Goal: Task Accomplishment & Management: Use online tool/utility

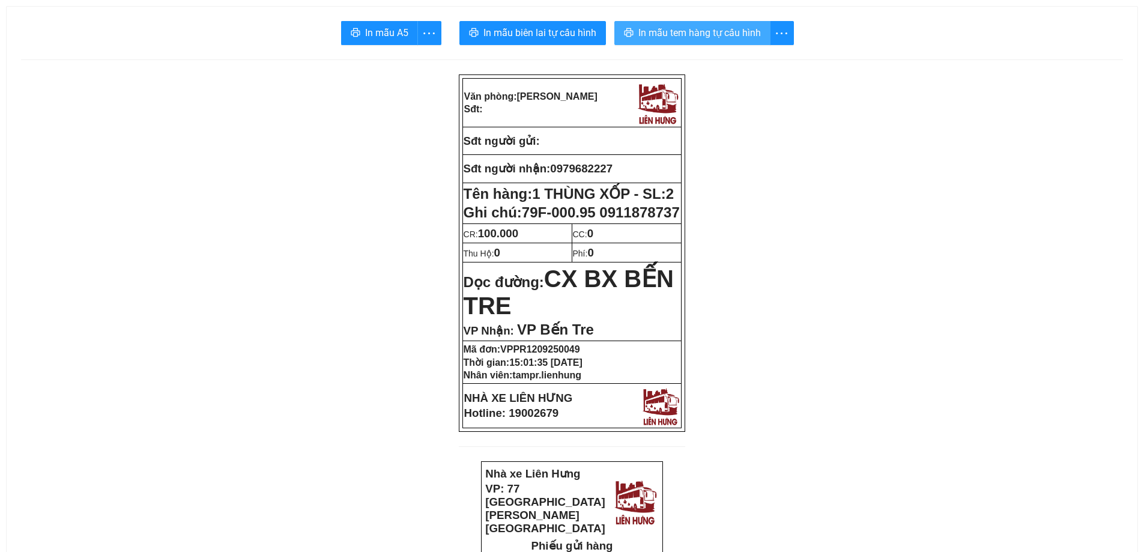
click at [707, 36] on span "In mẫu tem hàng tự cấu hình" at bounding box center [699, 32] width 122 height 15
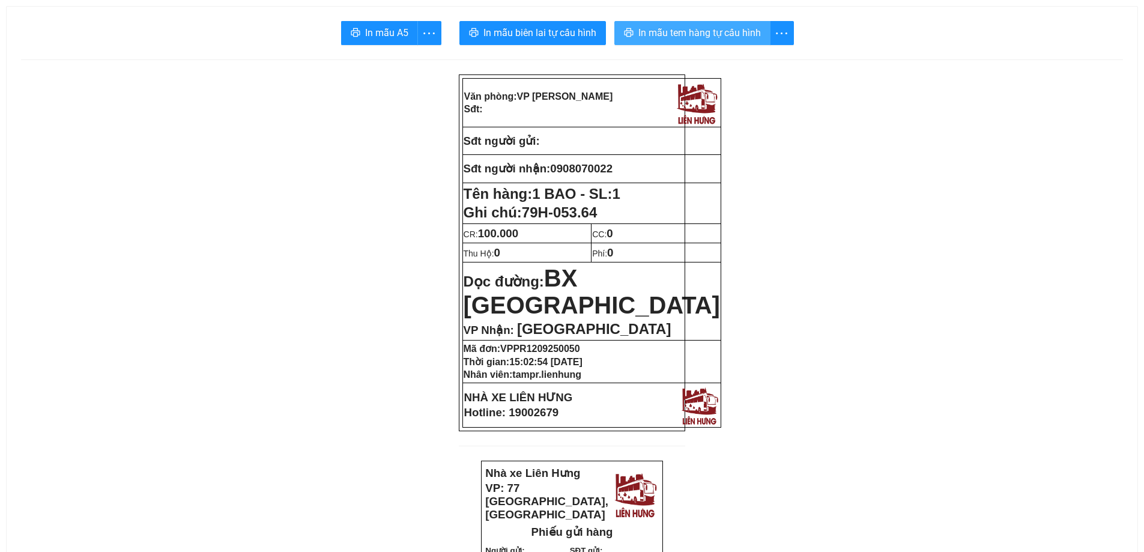
click at [677, 29] on span "In mẫu tem hàng tự cấu hình" at bounding box center [699, 32] width 122 height 15
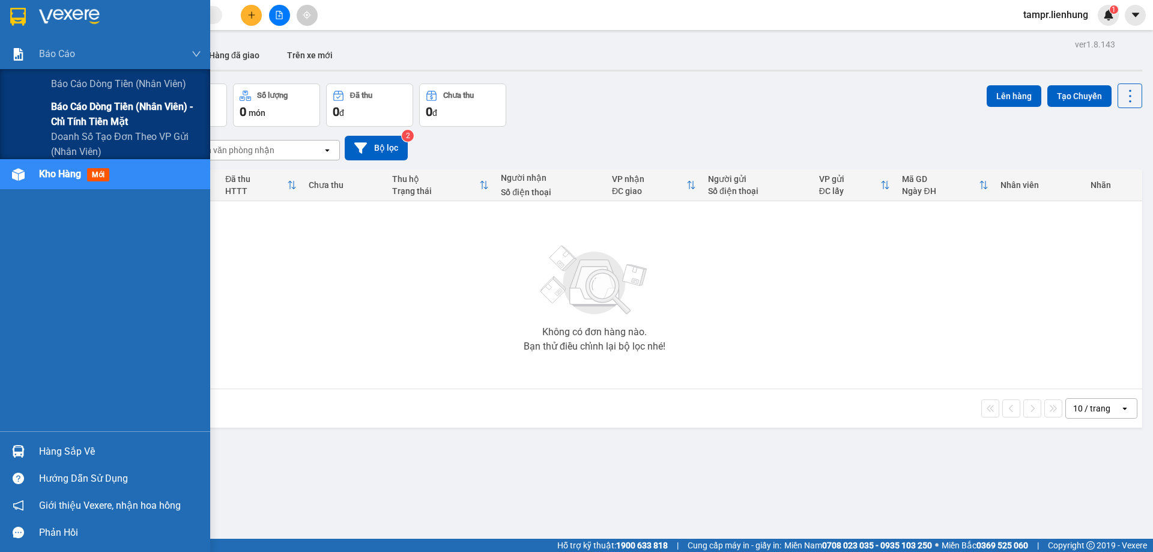
click at [49, 114] on div "Báo cáo dòng tiền (nhân viên) - chỉ tính tiền mặt" at bounding box center [105, 114] width 210 height 30
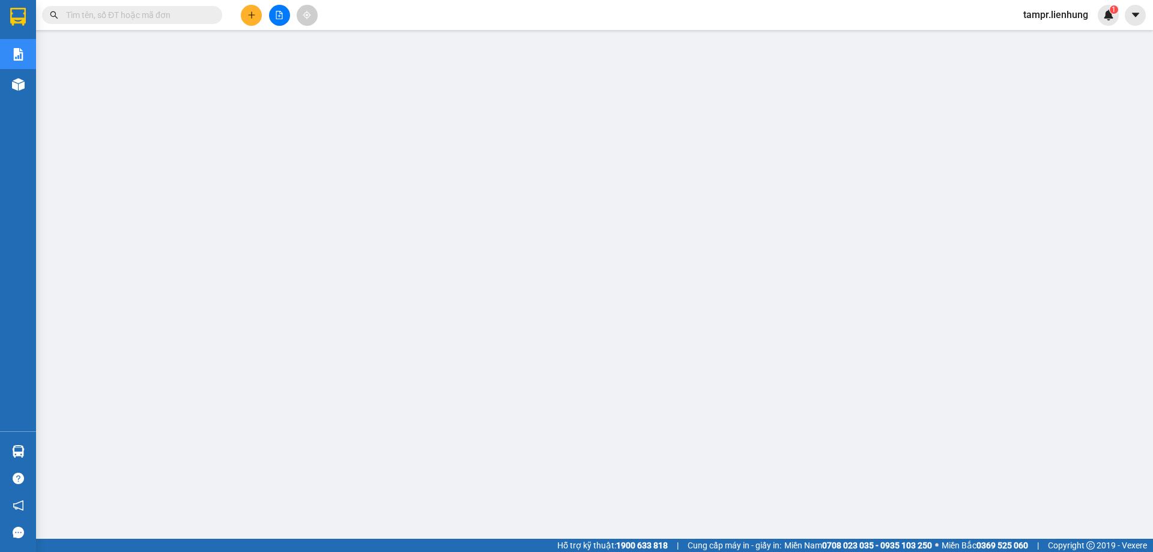
click at [1057, 14] on span "tampr.lienhung" at bounding box center [1056, 14] width 84 height 15
click at [1029, 38] on li "Đăng xuất" at bounding box center [1054, 37] width 85 height 19
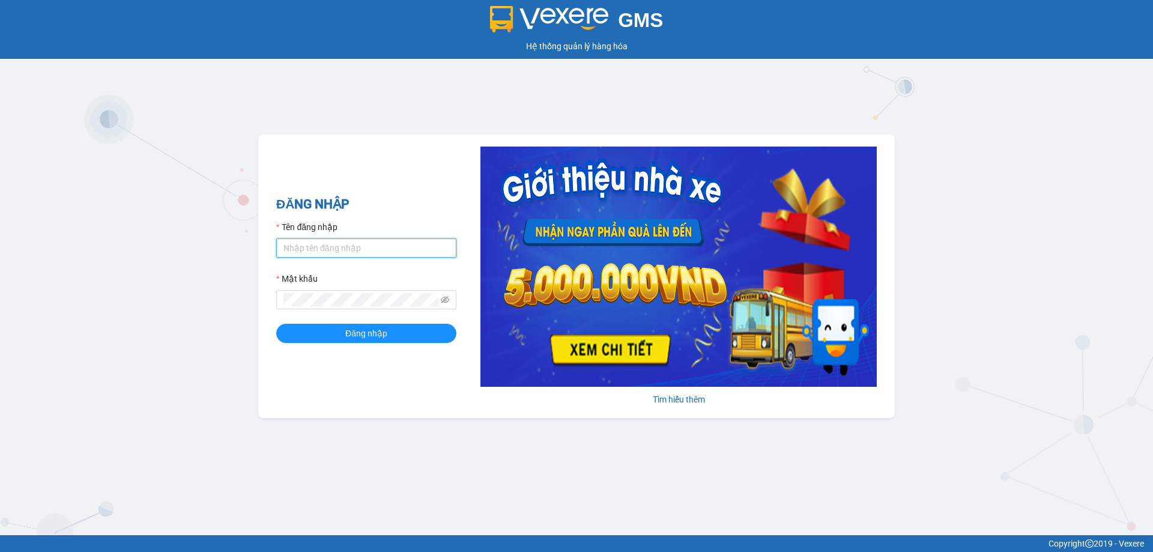
type input "tampr.lienhung"
drag, startPoint x: 352, startPoint y: 248, endPoint x: 268, endPoint y: 251, distance: 83.5
click at [268, 251] on div "ĐĂNG NHẬP Tên đăng nhập tampr.lienhung Mật khẩu Đăng nhập Tìm hiểu thêm" at bounding box center [576, 276] width 636 height 283
click at [325, 293] on span at bounding box center [366, 299] width 180 height 19
type input "quynh.lienhung"
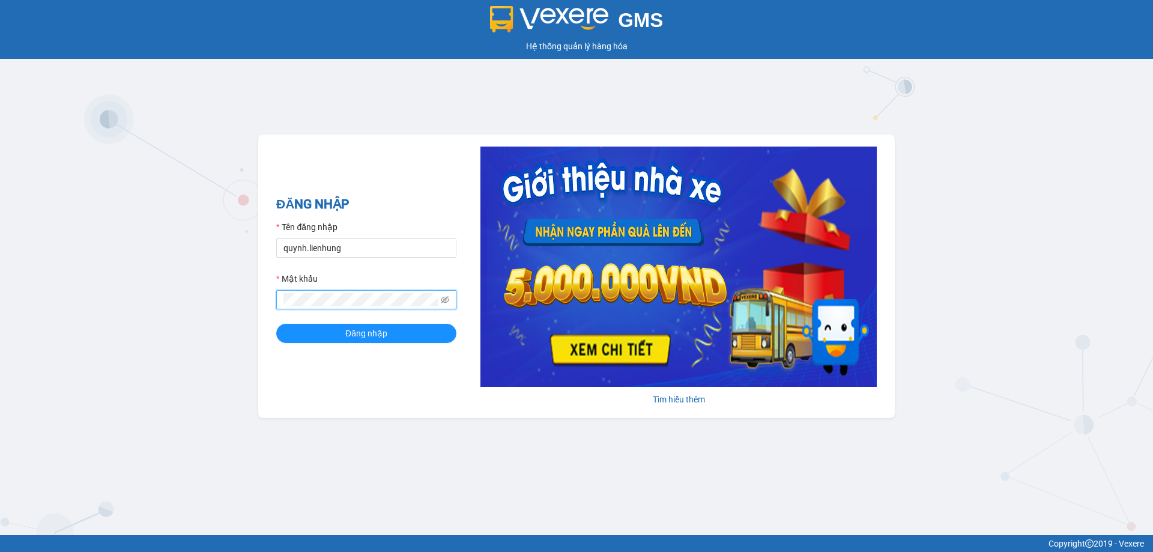
drag, startPoint x: 328, startPoint y: 292, endPoint x: 233, endPoint y: 313, distance: 97.0
click at [233, 313] on div "GMS Hệ thống quản lý hàng hóa ĐĂNG NHẬP Tên đăng nhập quynh.lienhung Mật khẩu Đ…" at bounding box center [576, 267] width 1153 height 535
click at [276, 324] on button "Đăng nhập" at bounding box center [366, 333] width 180 height 19
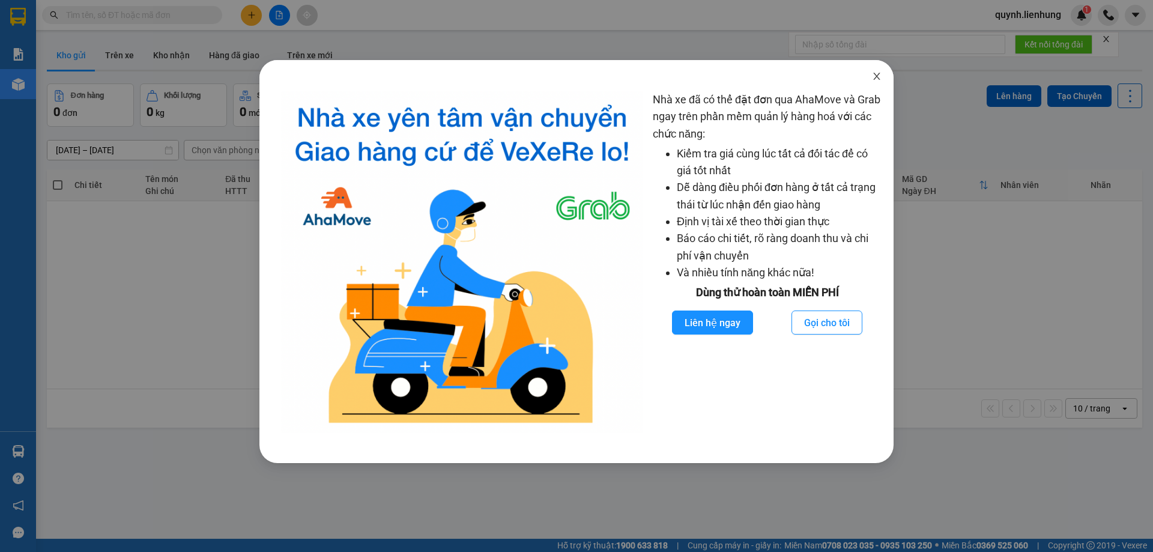
click at [874, 75] on icon "close" at bounding box center [877, 76] width 10 height 10
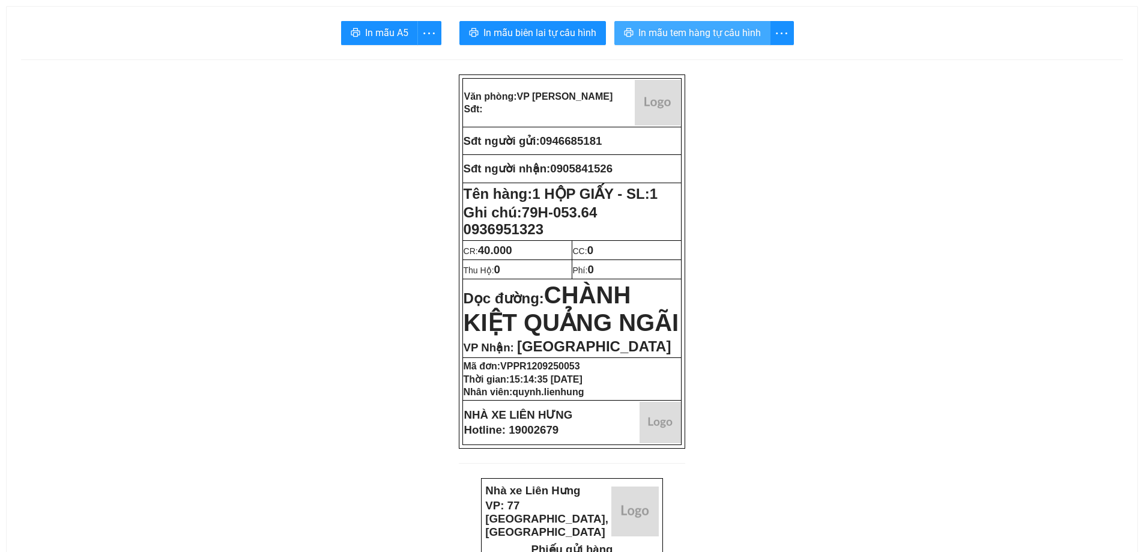
click at [721, 28] on span "In mẫu tem hàng tự cấu hình" at bounding box center [699, 32] width 122 height 15
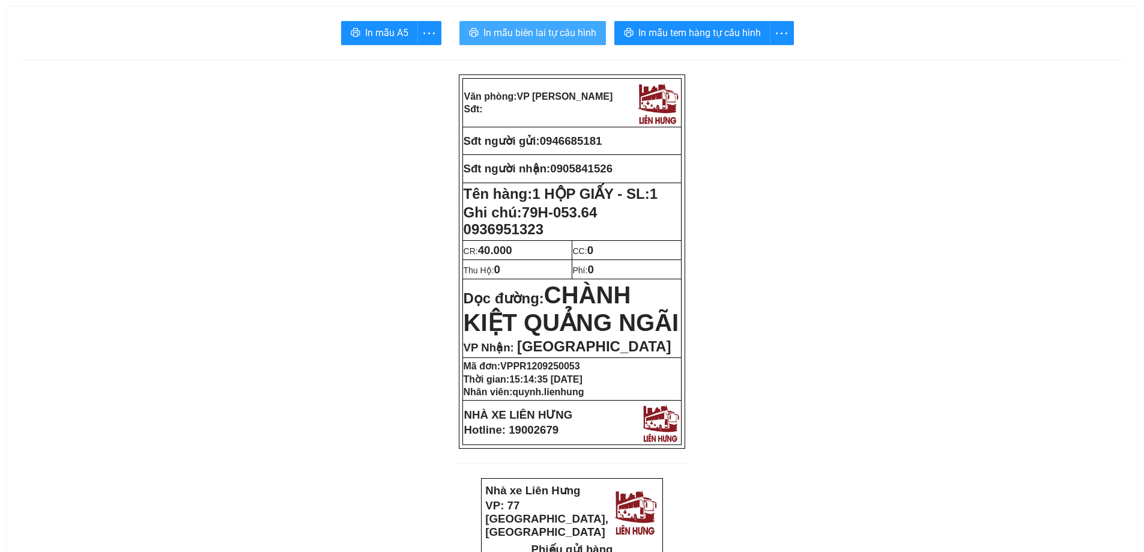
drag, startPoint x: 564, startPoint y: 11, endPoint x: 560, endPoint y: 23, distance: 12.7
click at [560, 23] on button "In mẫu biên lai tự cấu hình" at bounding box center [532, 33] width 147 height 24
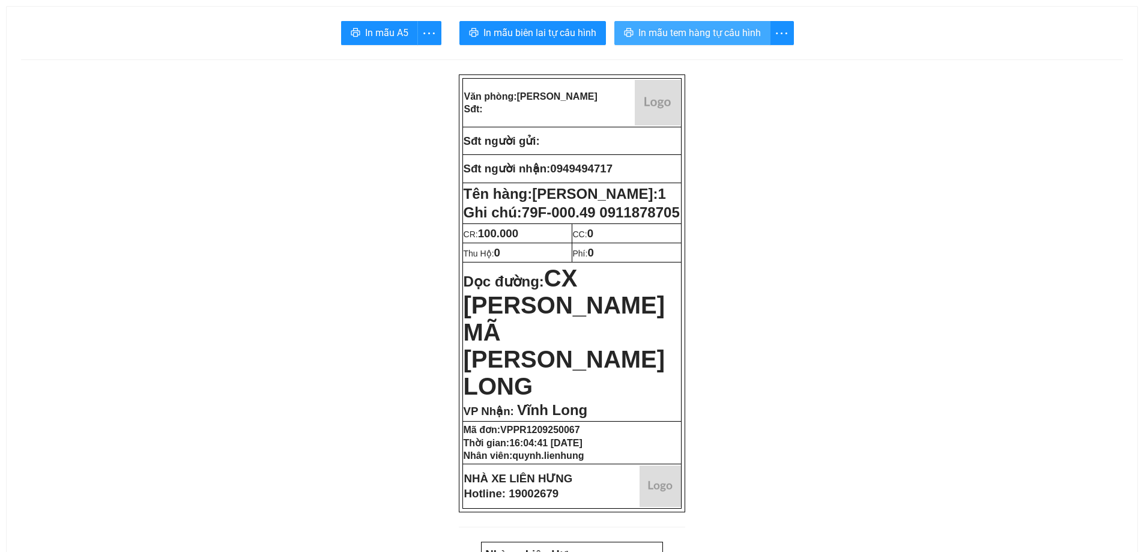
click at [670, 35] on span "In mẫu tem hàng tự cấu hình" at bounding box center [699, 32] width 122 height 15
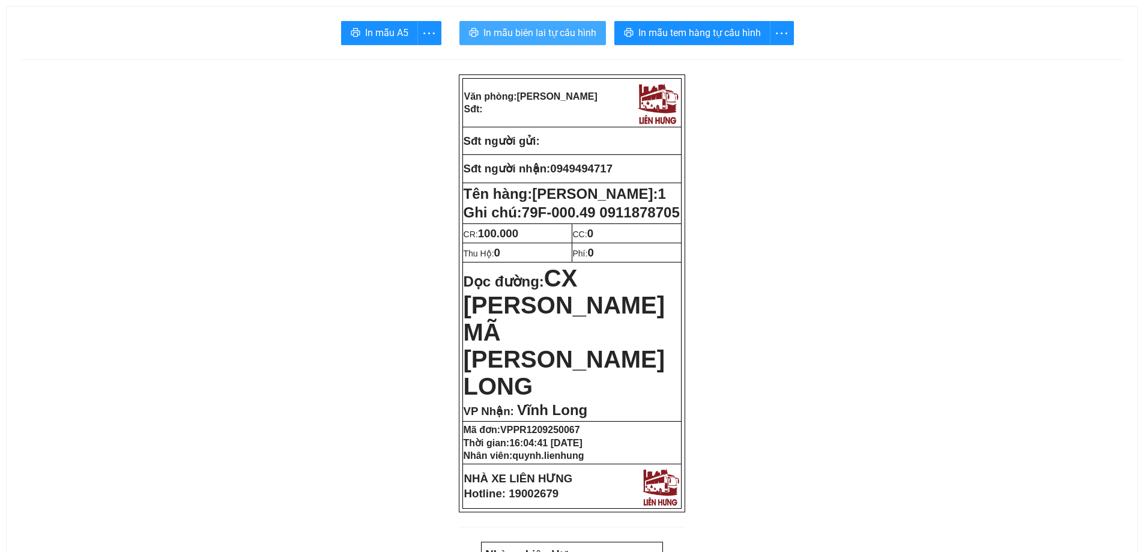
click at [546, 29] on span "In mẫu biên lai tự cấu hình" at bounding box center [539, 32] width 113 height 15
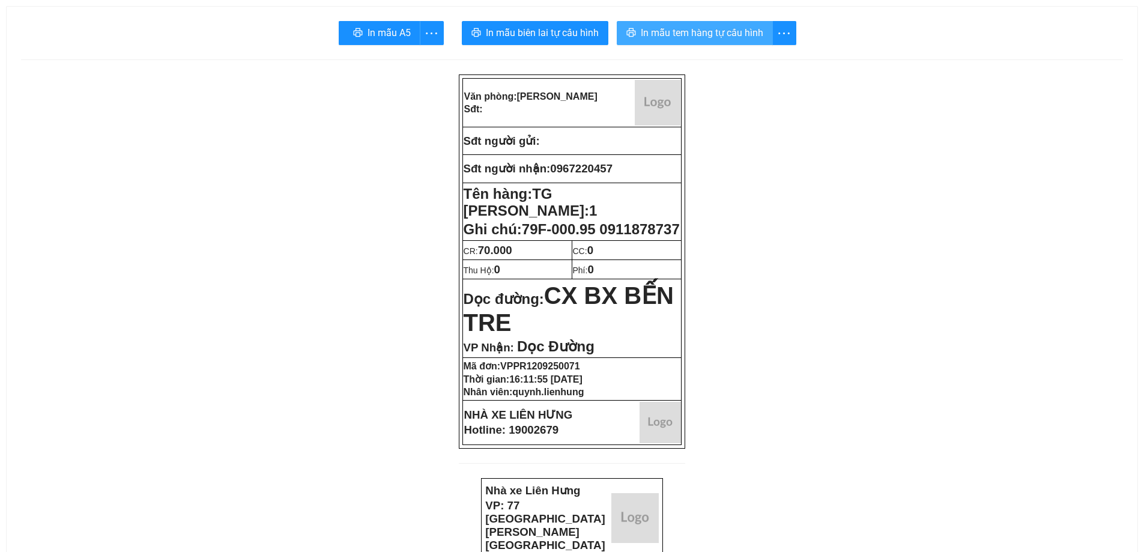
click at [718, 30] on span "In mẫu tem hàng tự cấu hình" at bounding box center [702, 32] width 122 height 15
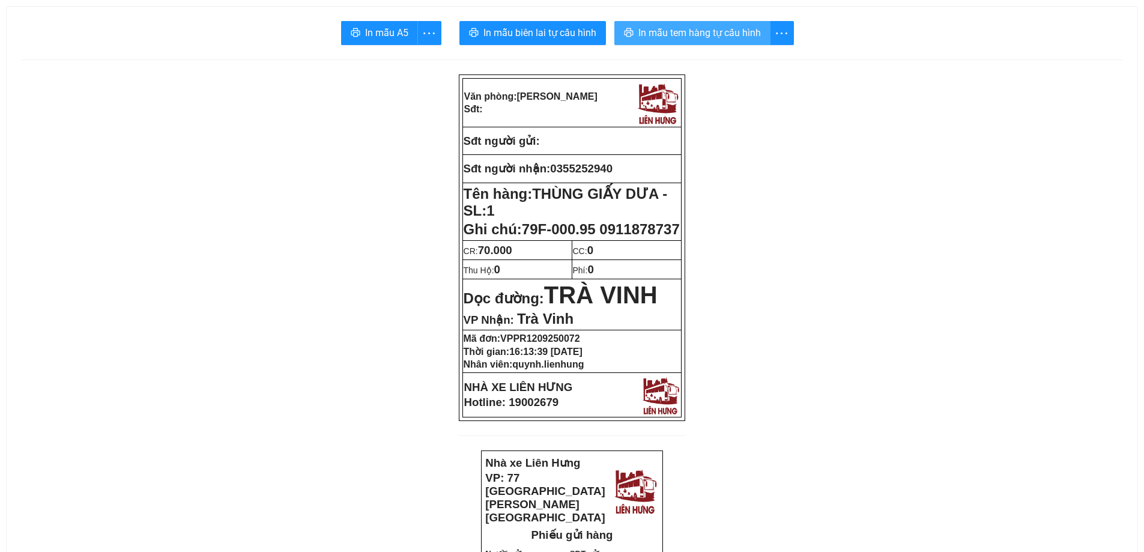
click at [645, 35] on span "In mẫu tem hàng tự cấu hình" at bounding box center [699, 32] width 122 height 15
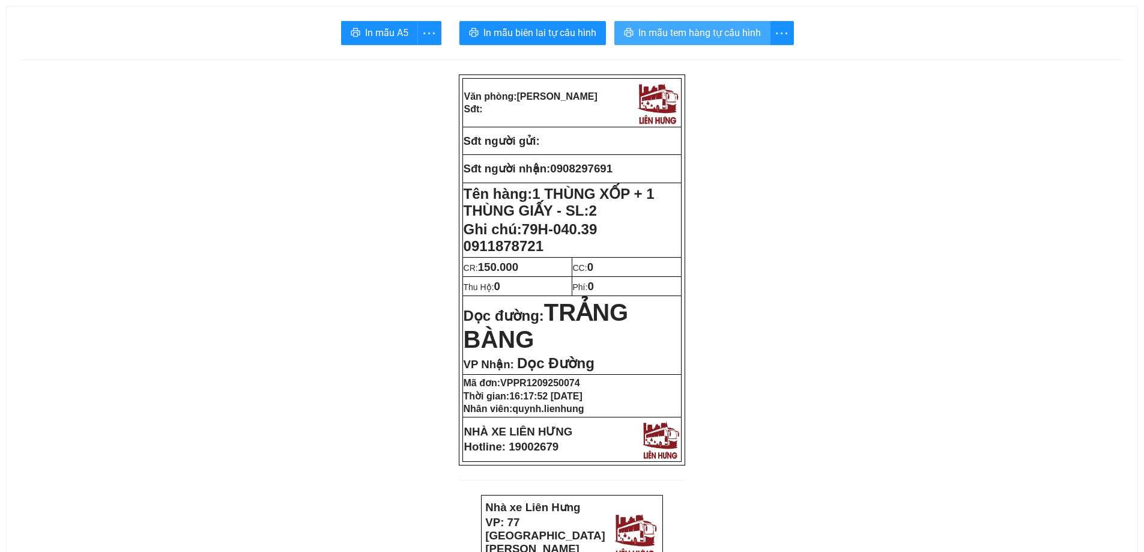
click at [671, 37] on span "In mẫu tem hàng tự cấu hình" at bounding box center [699, 32] width 122 height 15
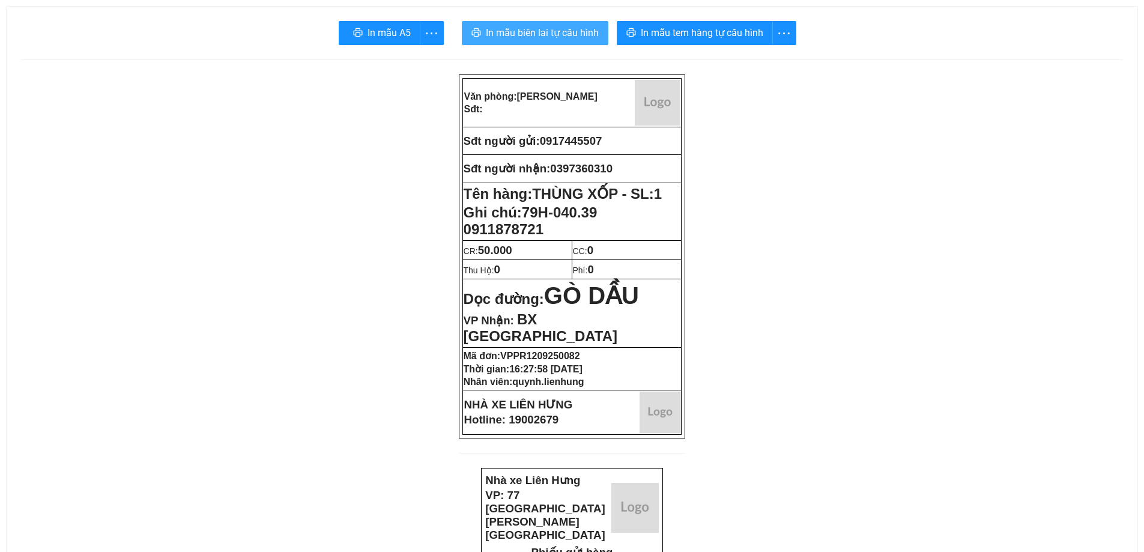
click at [524, 35] on span "In mẫu biên lai tự cấu hình" at bounding box center [542, 32] width 113 height 15
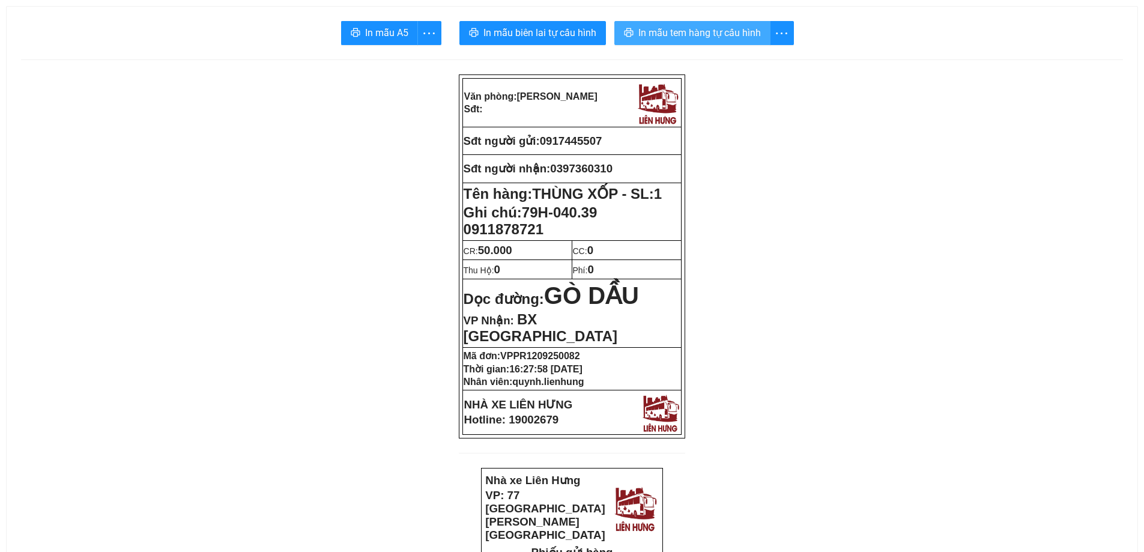
click at [653, 41] on button "In mẫu tem hàng tự cấu hình" at bounding box center [692, 33] width 156 height 24
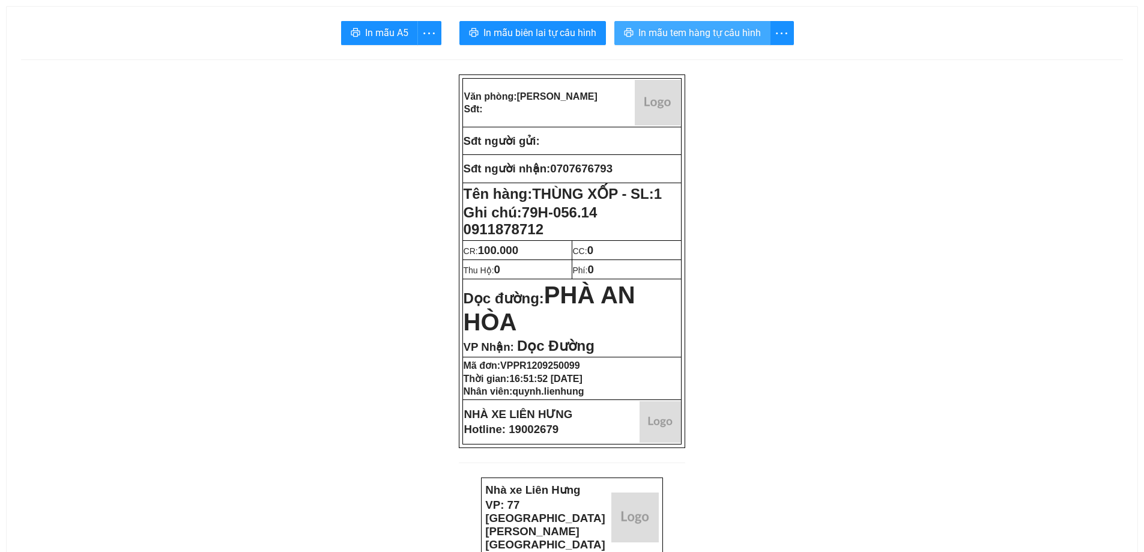
click at [730, 37] on span "In mẫu tem hàng tự cấu hình" at bounding box center [699, 32] width 122 height 15
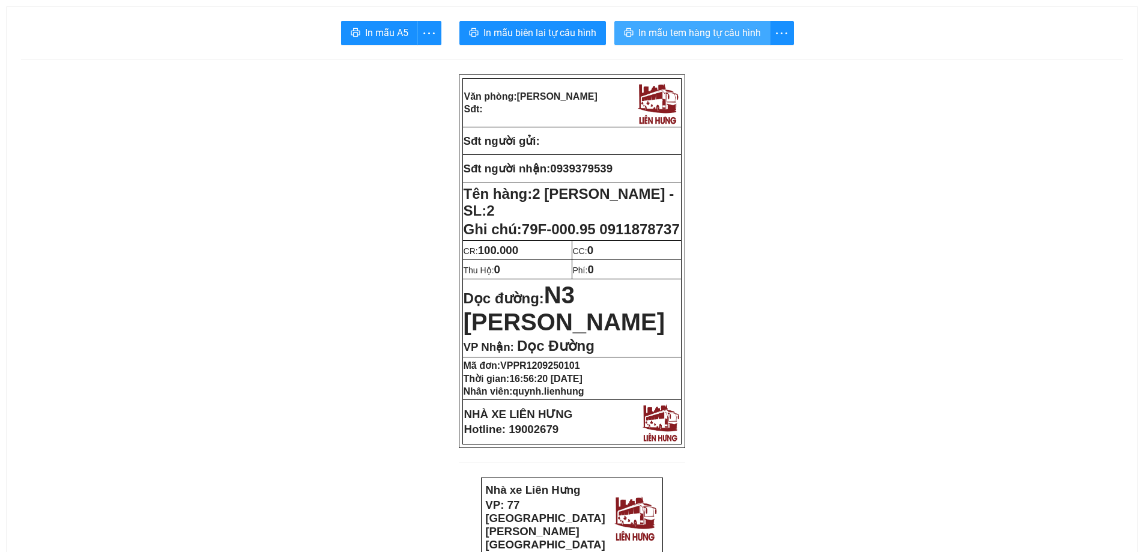
click at [657, 29] on span "In mẫu tem hàng tự cấu hình" at bounding box center [699, 32] width 122 height 15
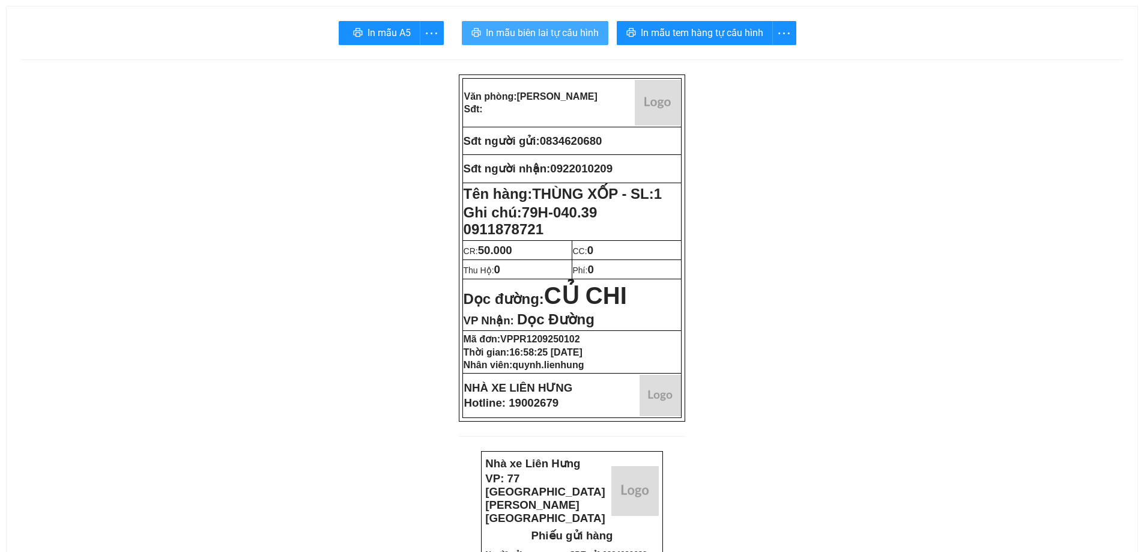
click at [555, 27] on span "In mẫu biên lai tự cấu hình" at bounding box center [542, 32] width 113 height 15
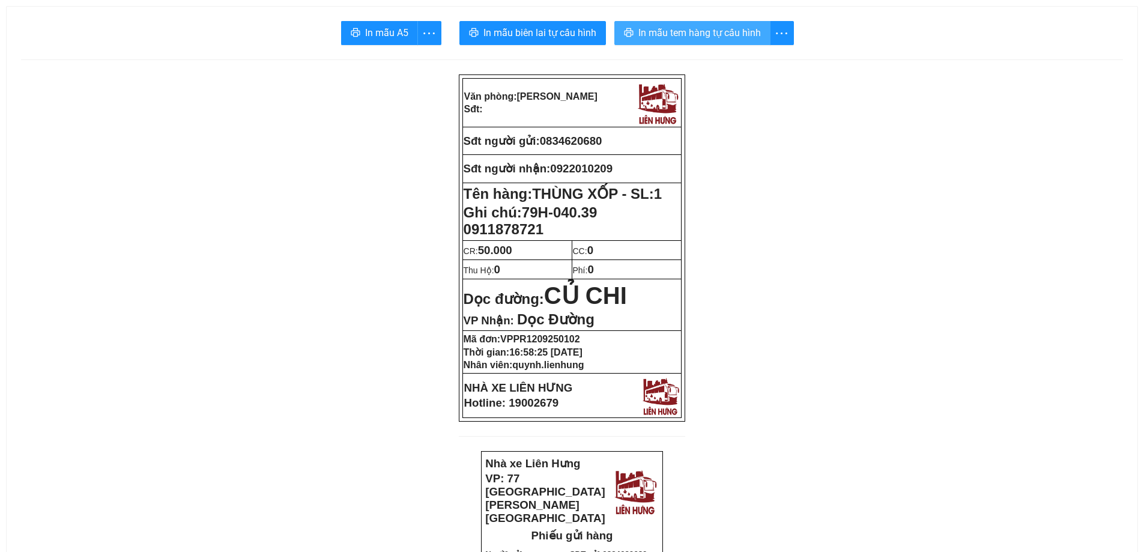
click at [636, 37] on button "In mẫu tem hàng tự cấu hình" at bounding box center [692, 33] width 156 height 24
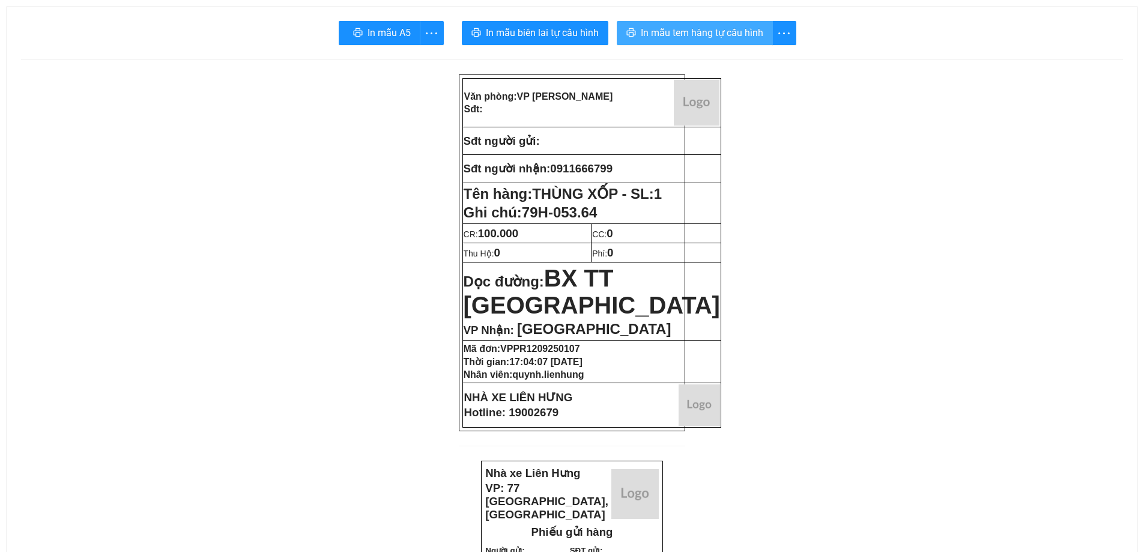
click at [703, 37] on span "In mẫu tem hàng tự cấu hình" at bounding box center [702, 32] width 122 height 15
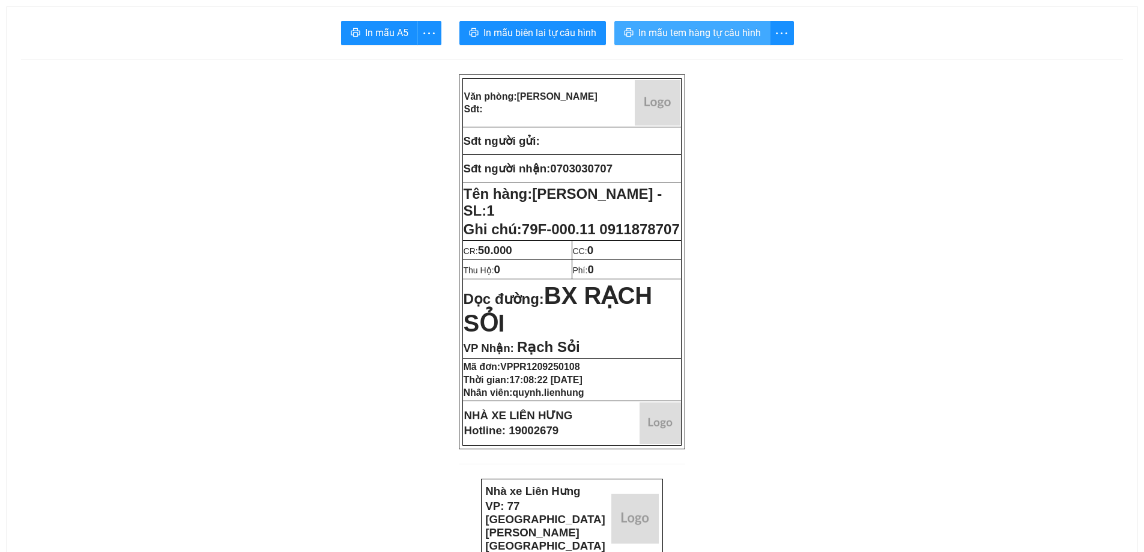
drag, startPoint x: 683, startPoint y: 32, endPoint x: 668, endPoint y: 31, distance: 14.4
click at [683, 31] on span "In mẫu tem hàng tự cấu hình" at bounding box center [699, 32] width 122 height 15
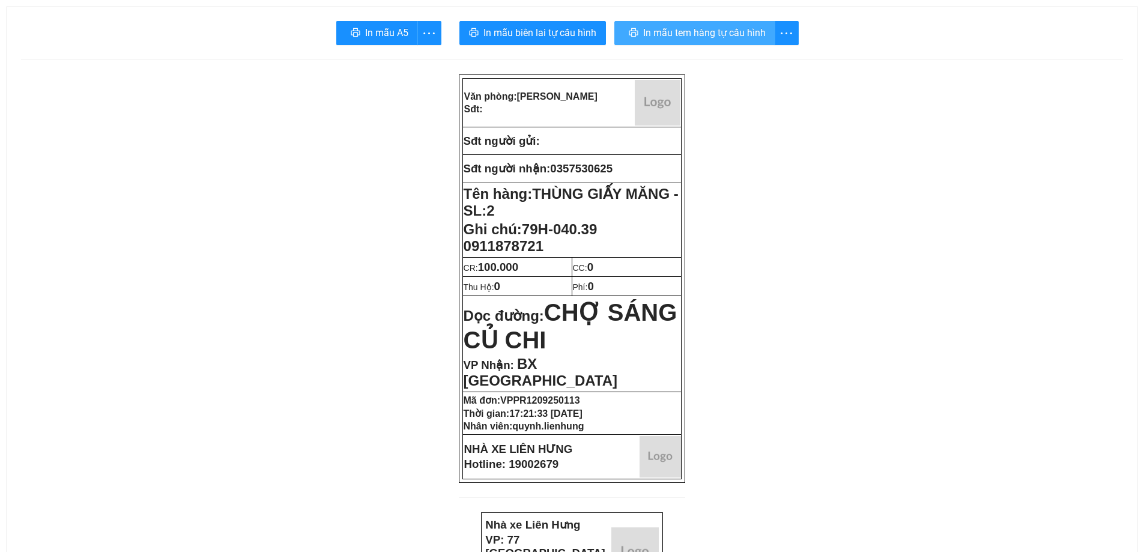
click at [682, 31] on span "In mẫu tem hàng tự cấu hình" at bounding box center [704, 32] width 122 height 15
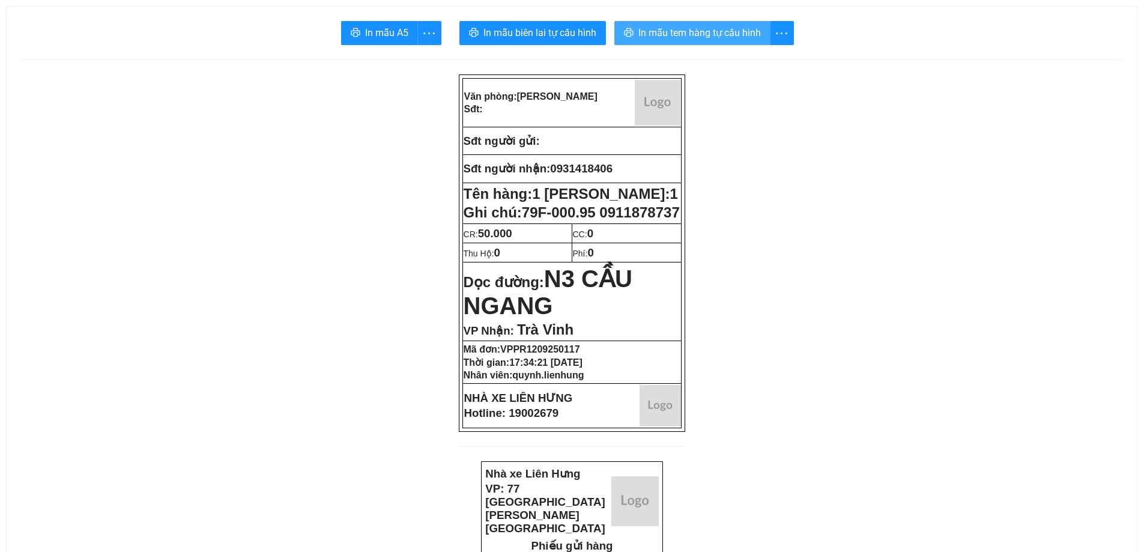
click at [660, 33] on span "In mẫu tem hàng tự cấu hình" at bounding box center [699, 32] width 122 height 15
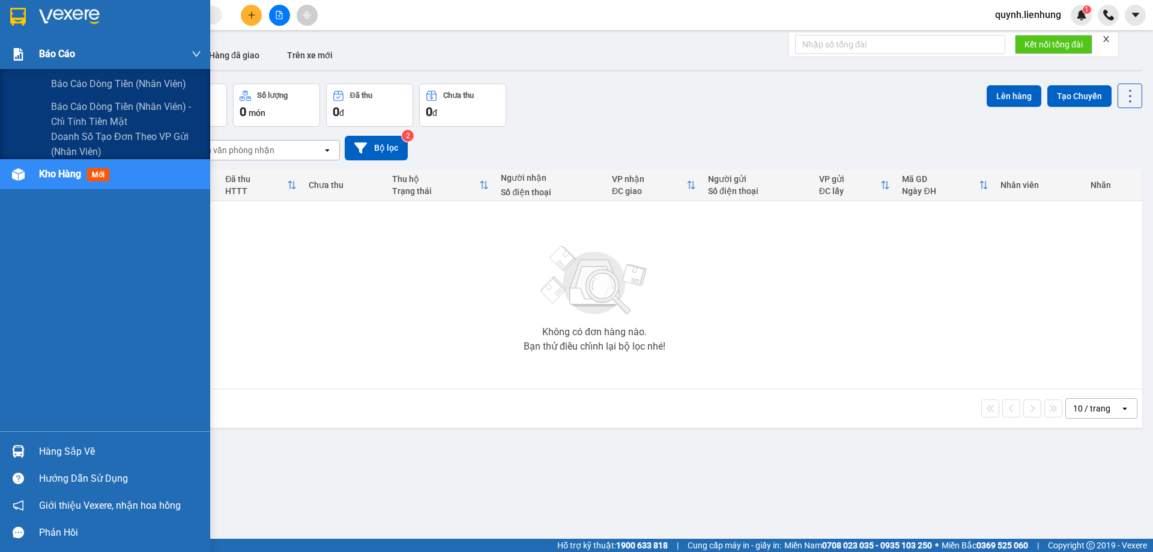
click at [16, 51] on img at bounding box center [18, 54] width 13 height 13
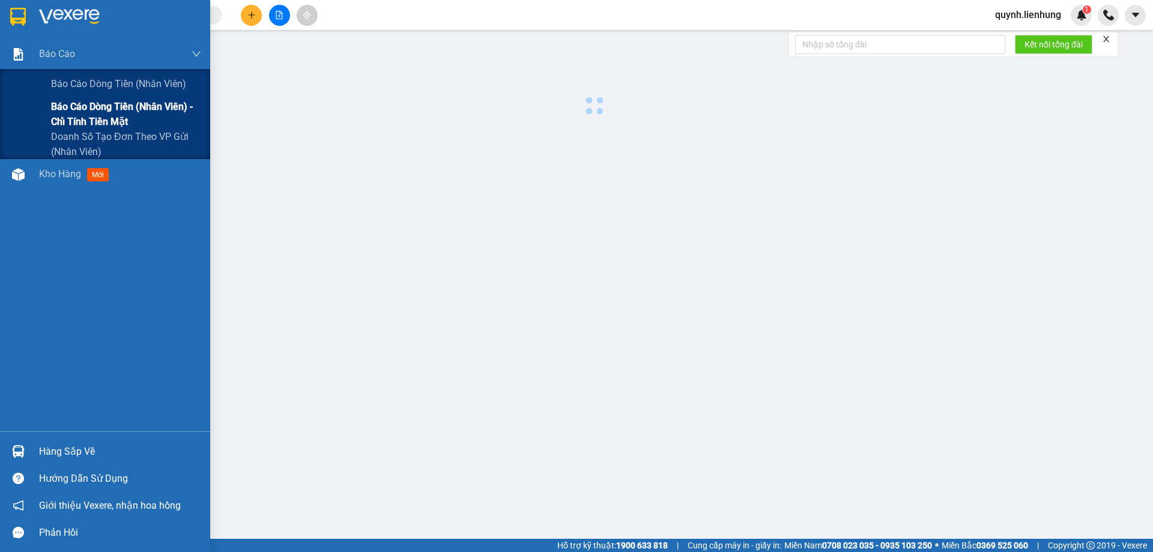
click at [122, 110] on span "Báo cáo dòng tiền (nhân viên) - chỉ tính tiền mặt" at bounding box center [126, 114] width 150 height 30
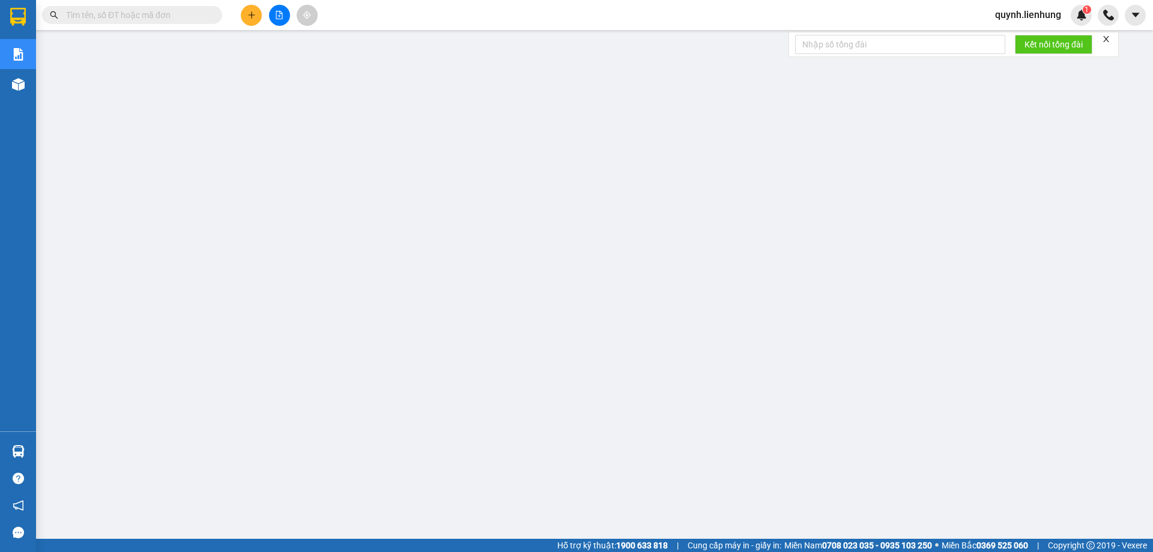
click at [109, 12] on input "text" at bounding box center [137, 14] width 142 height 13
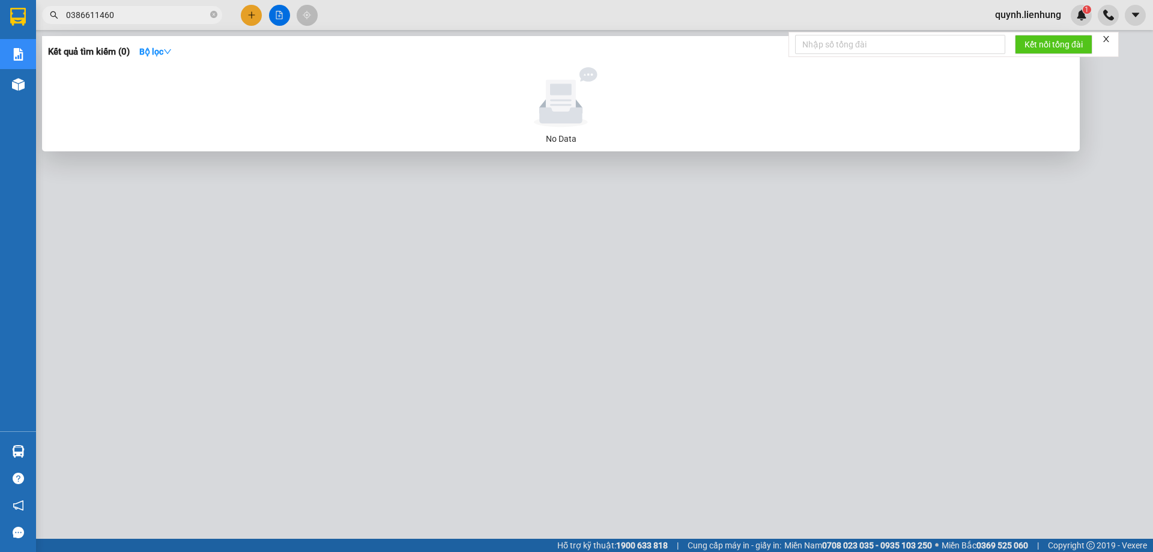
drag, startPoint x: 136, startPoint y: 11, endPoint x: 37, endPoint y: 11, distance: 99.1
click at [40, 11] on div "0386611460" at bounding box center [117, 15] width 234 height 18
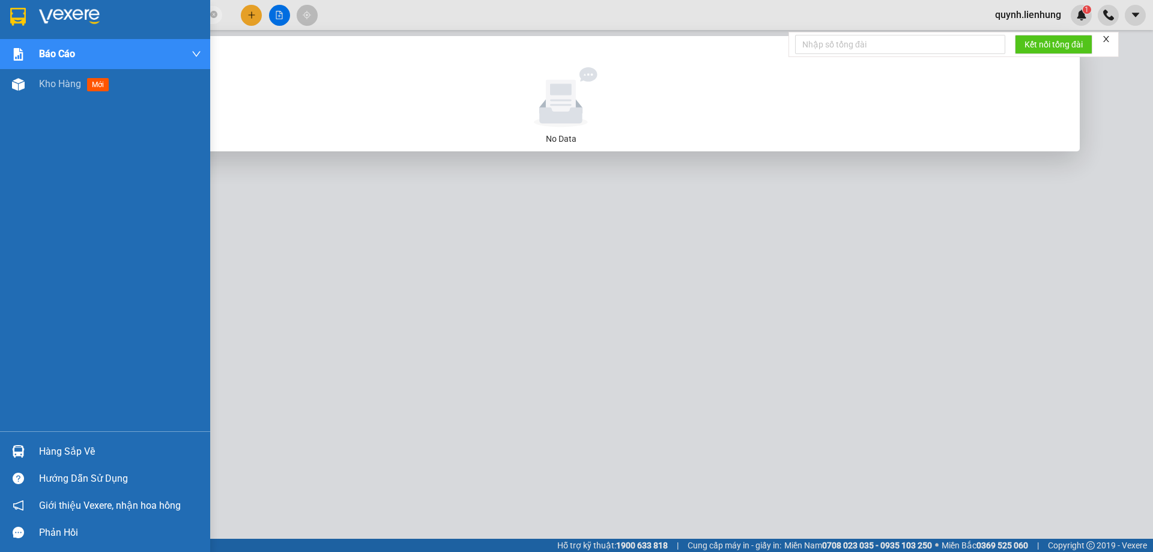
type input "0386611460"
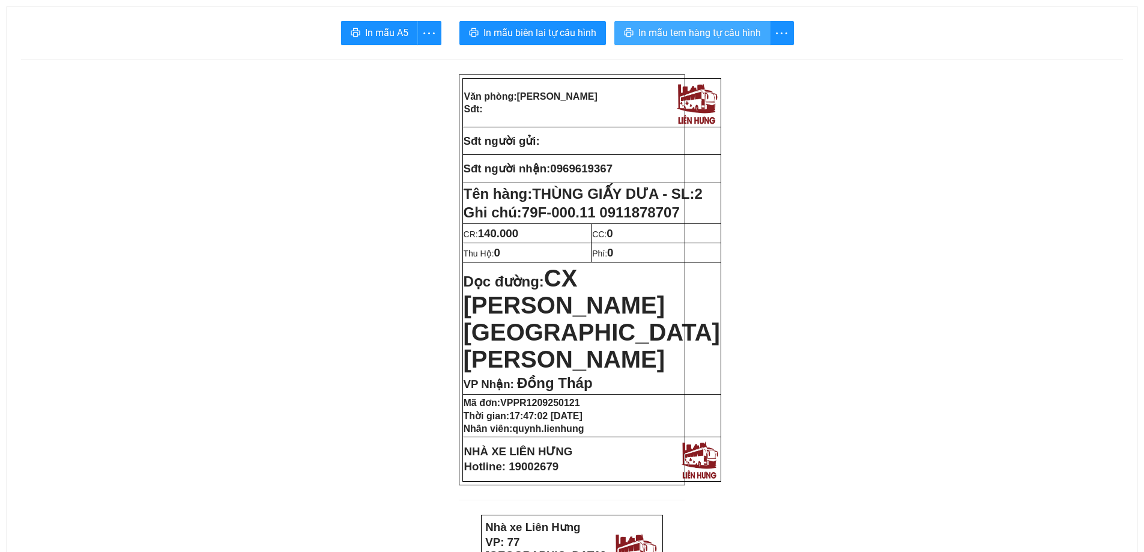
click at [671, 30] on span "In mẫu tem hàng tự cấu hình" at bounding box center [699, 32] width 122 height 15
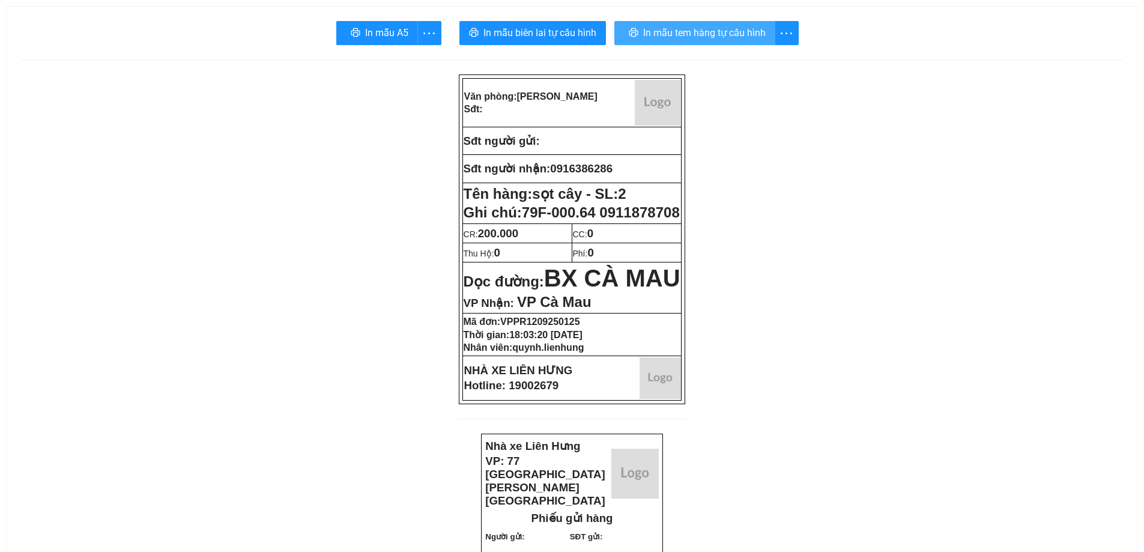
click at [755, 29] on span "In mẫu tem hàng tự cấu hình" at bounding box center [704, 32] width 122 height 15
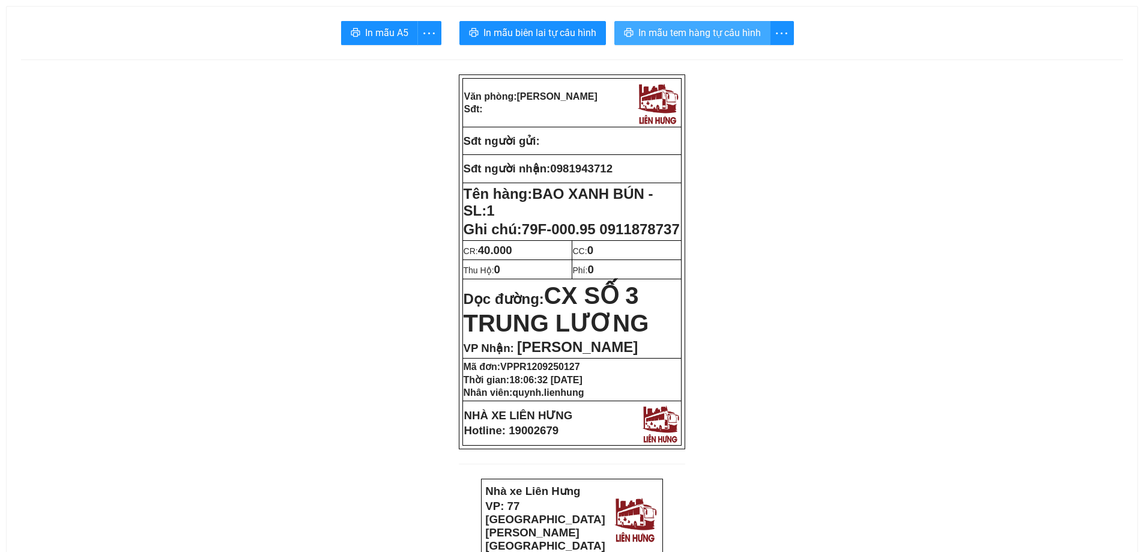
click at [742, 22] on button "In mẫu tem hàng tự cấu hình" at bounding box center [692, 33] width 156 height 24
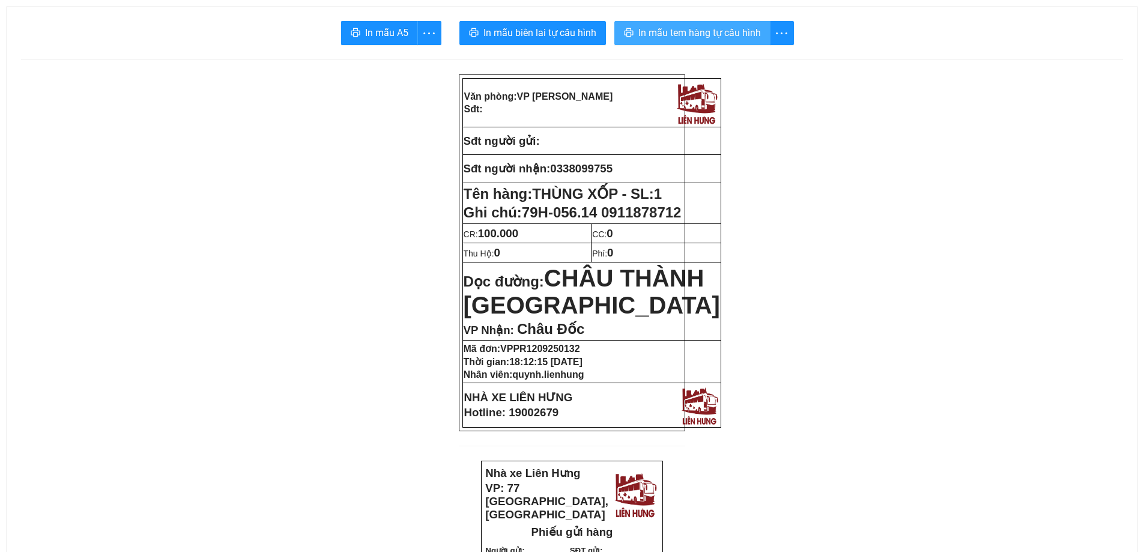
click at [690, 33] on span "In mẫu tem hàng tự cấu hình" at bounding box center [699, 32] width 122 height 15
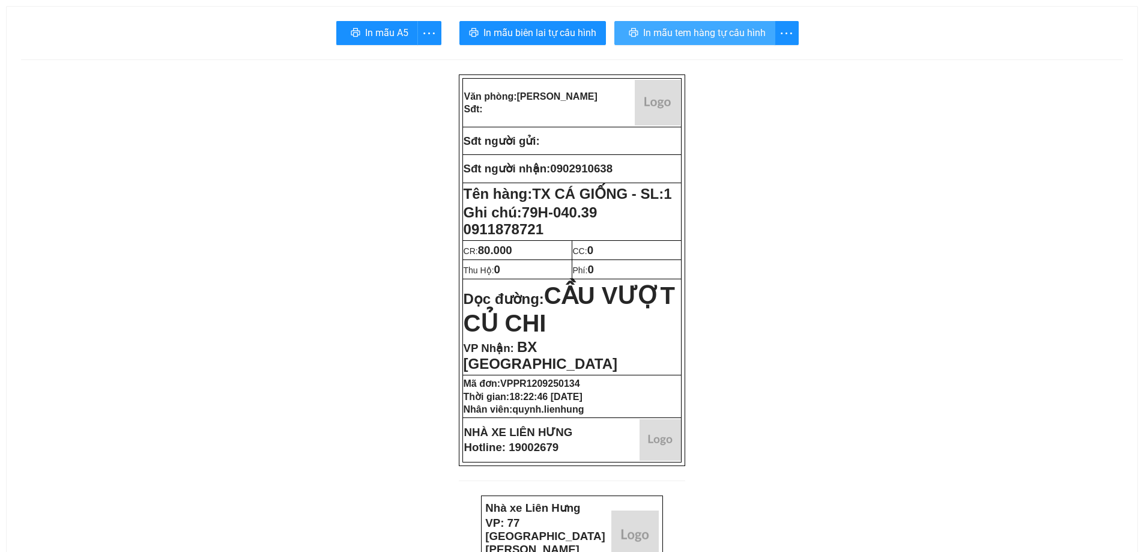
click at [692, 37] on div "In mẫu tem hàng tự cấu hình" at bounding box center [706, 33] width 184 height 24
click at [691, 37] on span "In mẫu tem hàng tự cấu hình" at bounding box center [699, 32] width 122 height 15
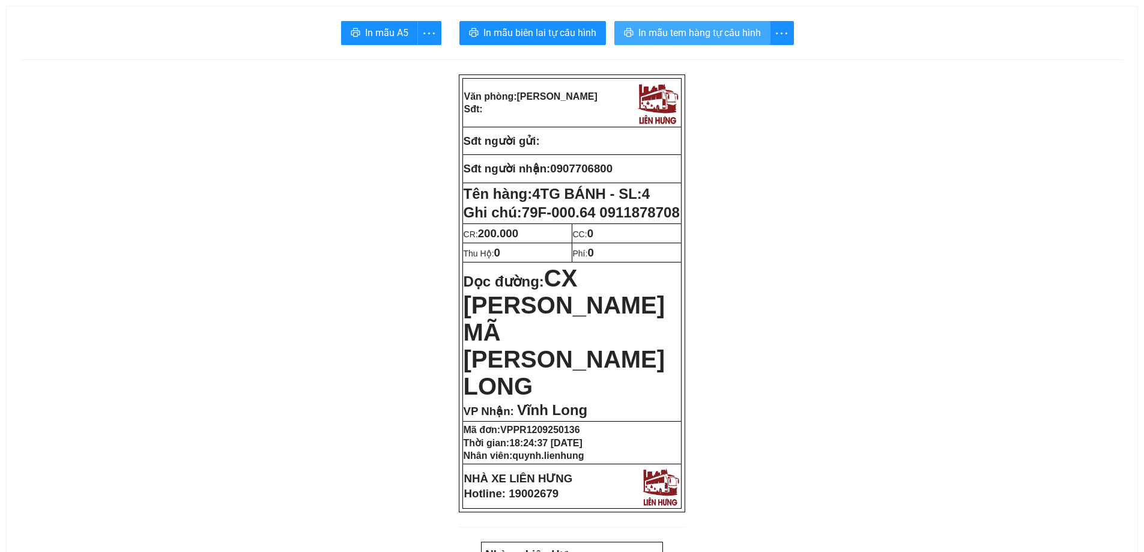
click at [701, 28] on span "In mẫu tem hàng tự cấu hình" at bounding box center [699, 32] width 122 height 15
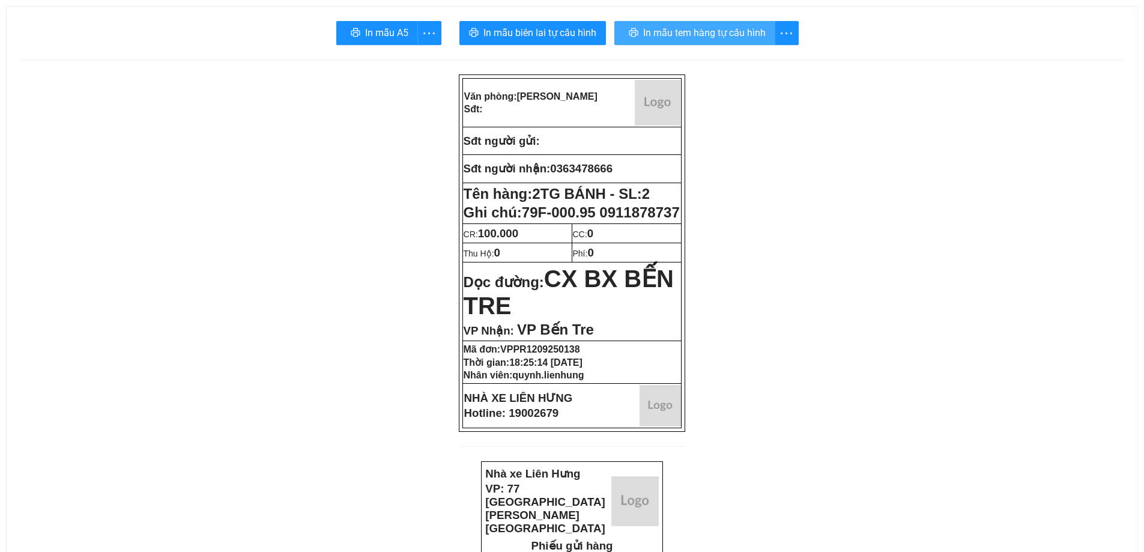
click at [707, 38] on span "In mẫu tem hàng tự cấu hình" at bounding box center [704, 32] width 122 height 15
click at [687, 41] on button "In mẫu tem hàng tự cấu hình" at bounding box center [692, 33] width 156 height 24
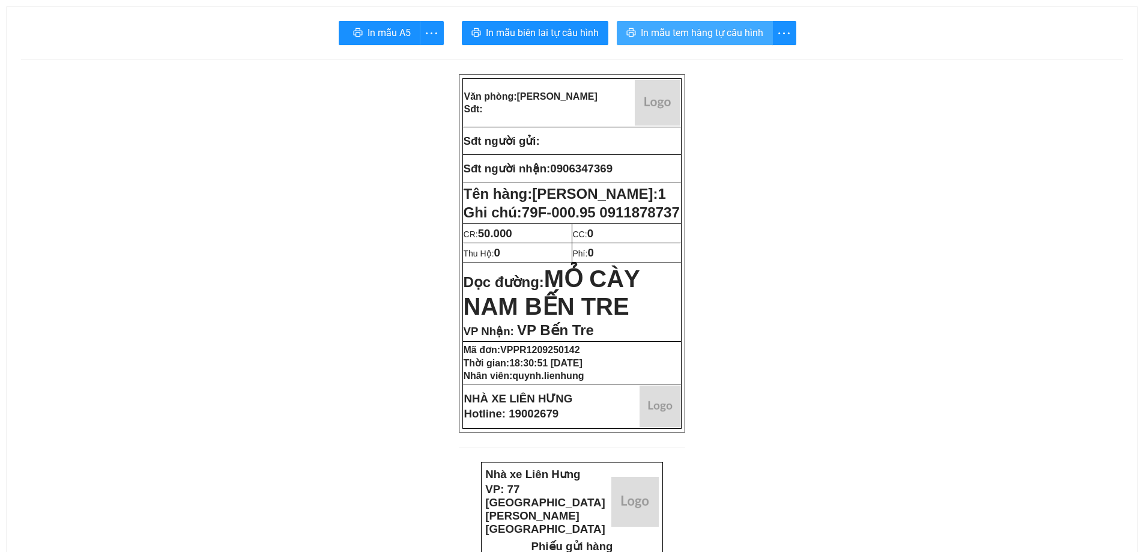
click at [685, 31] on span "In mẫu tem hàng tự cấu hình" at bounding box center [702, 32] width 122 height 15
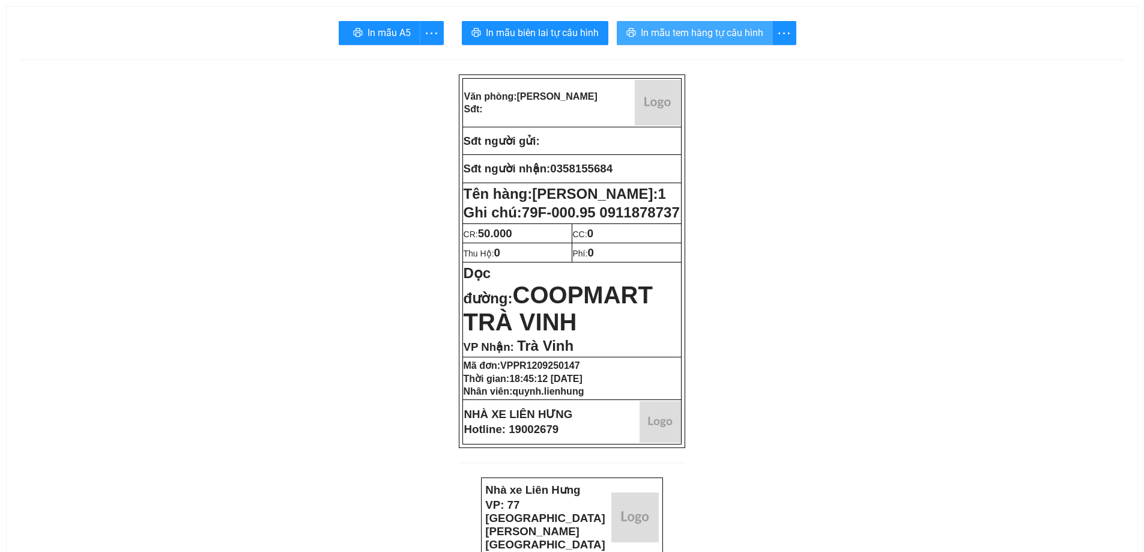
drag, startPoint x: 740, startPoint y: 32, endPoint x: 730, endPoint y: 31, distance: 9.6
click at [739, 32] on span "In mẫu tem hàng tự cấu hình" at bounding box center [702, 32] width 122 height 15
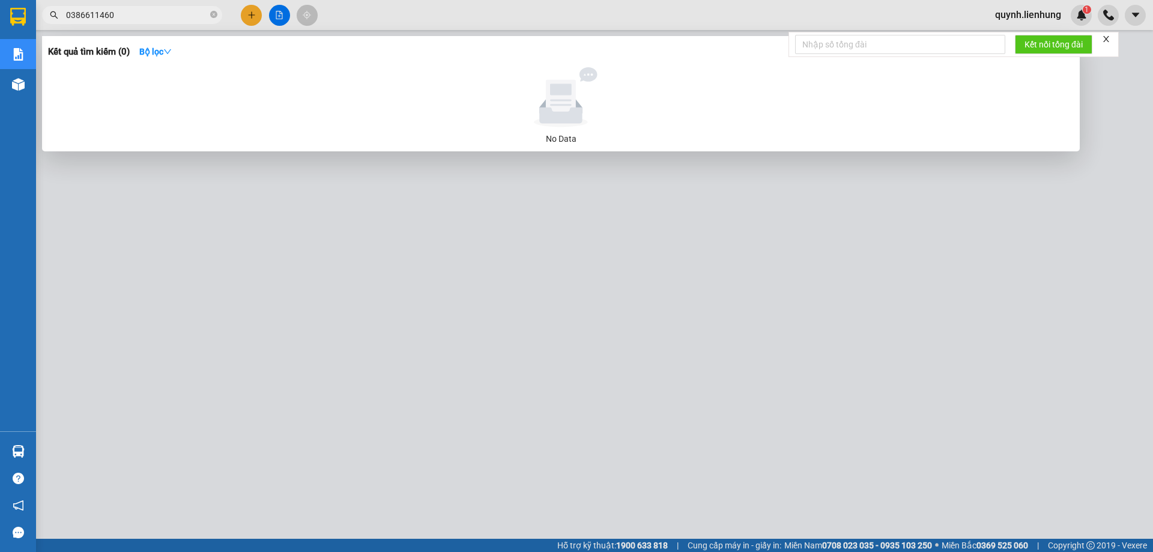
click at [285, 14] on div at bounding box center [576, 276] width 1153 height 552
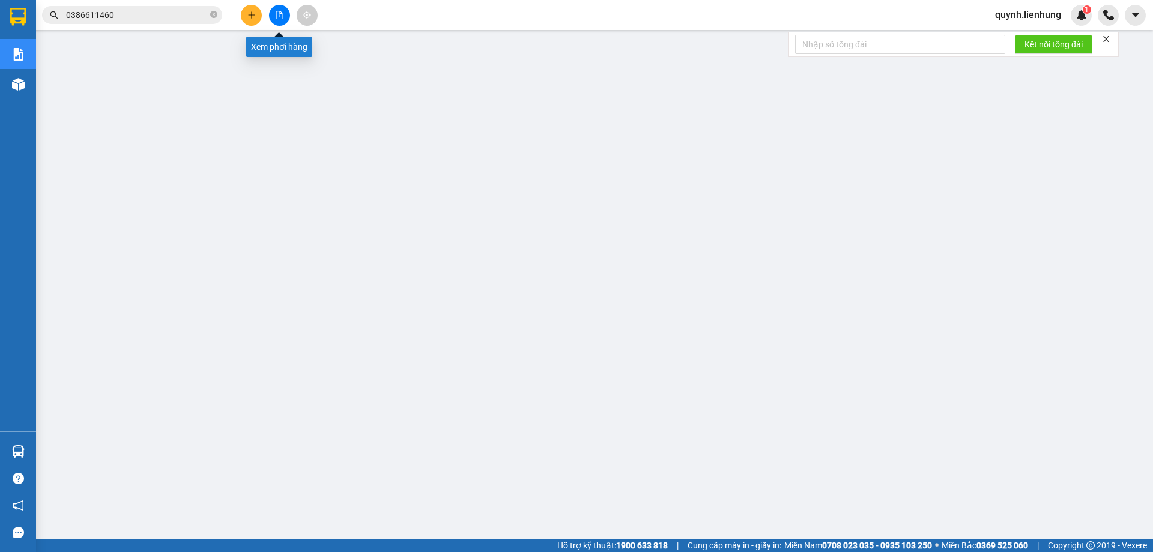
click at [275, 20] on button at bounding box center [279, 15] width 21 height 21
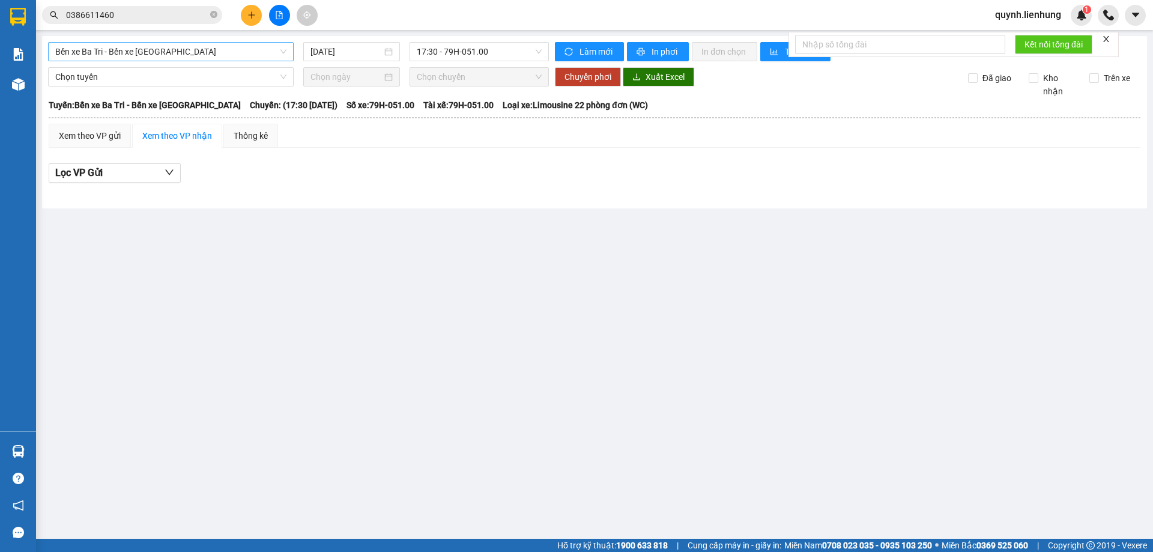
click at [169, 57] on span "Bến xe Ba Tri - Bến xe Vạn Ninh" at bounding box center [170, 52] width 231 height 18
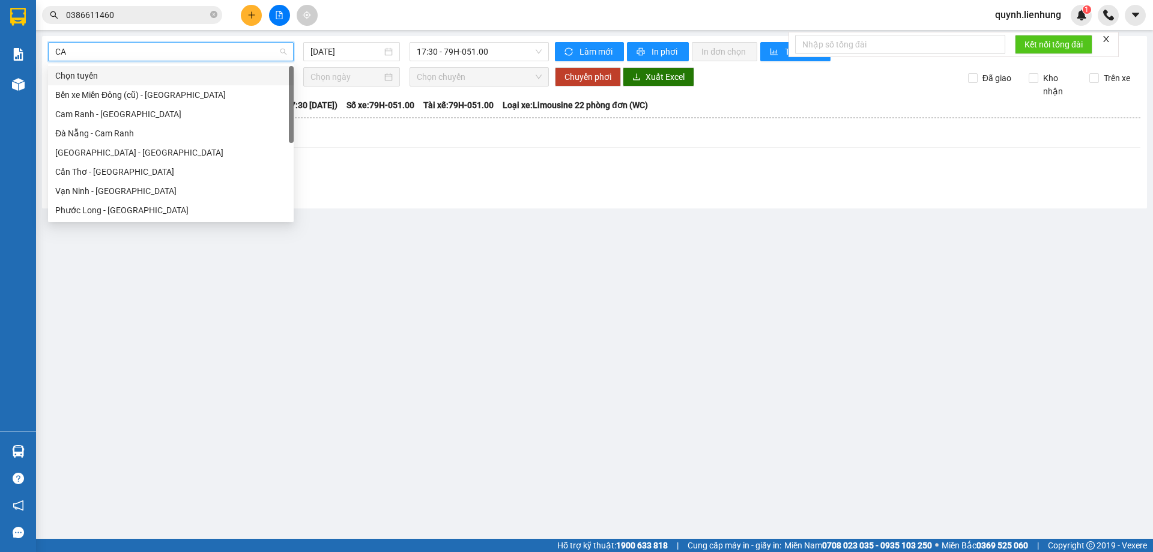
type input "CÀ"
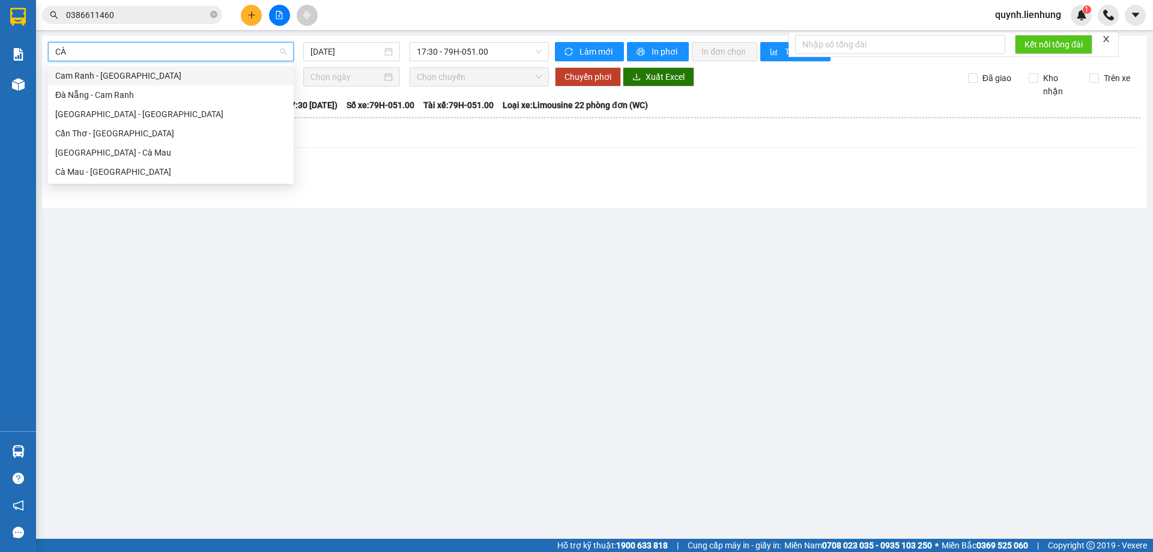
click at [130, 152] on div "Nha Trang - Cà Mau" at bounding box center [170, 152] width 231 height 13
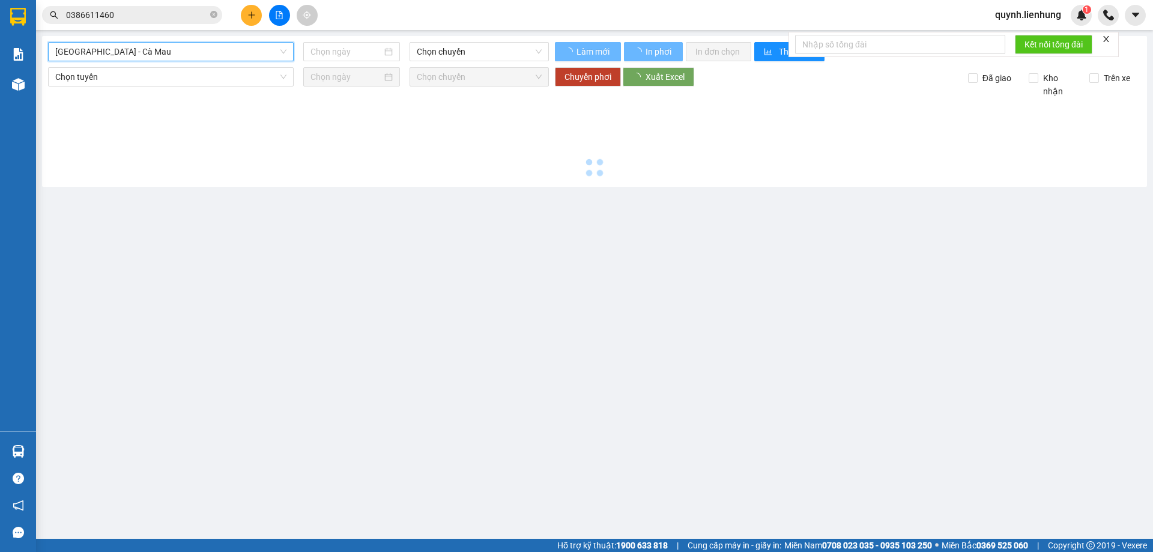
type input "12/09/2025"
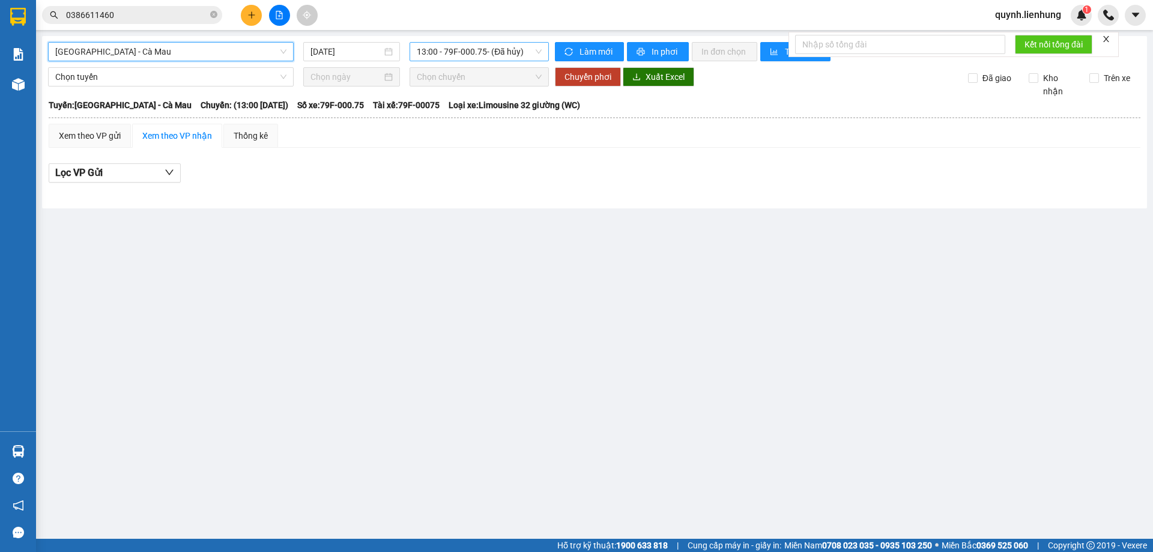
click at [464, 53] on span "13:00 - 79F-000.75 - (Đã hủy)" at bounding box center [479, 52] width 125 height 18
click at [449, 130] on div "18:30 - 79F-000.64" at bounding box center [471, 133] width 109 height 13
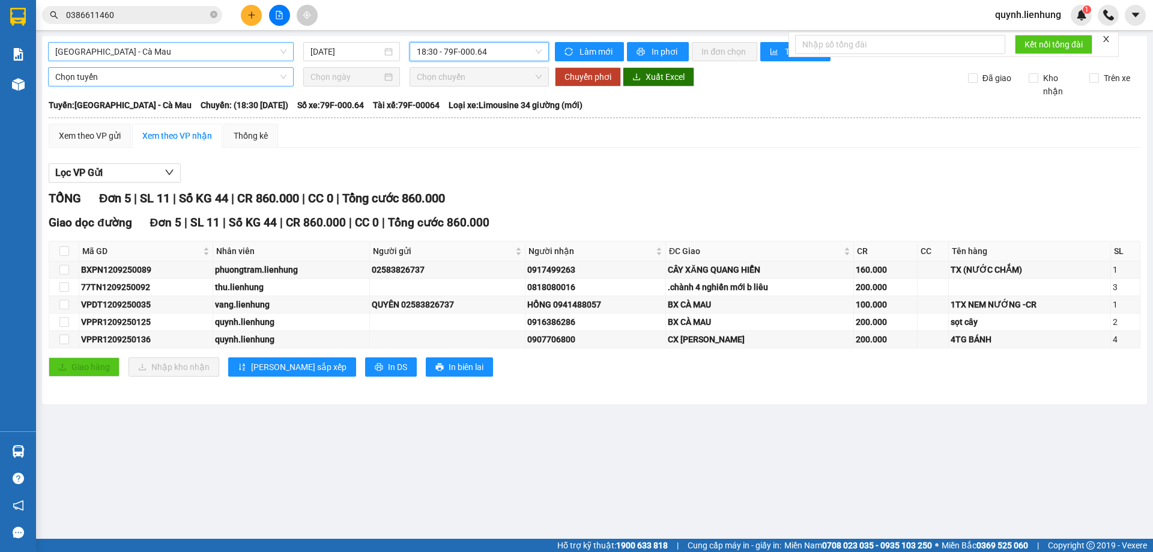
click at [74, 74] on span "Chọn tuyến" at bounding box center [170, 77] width 231 height 18
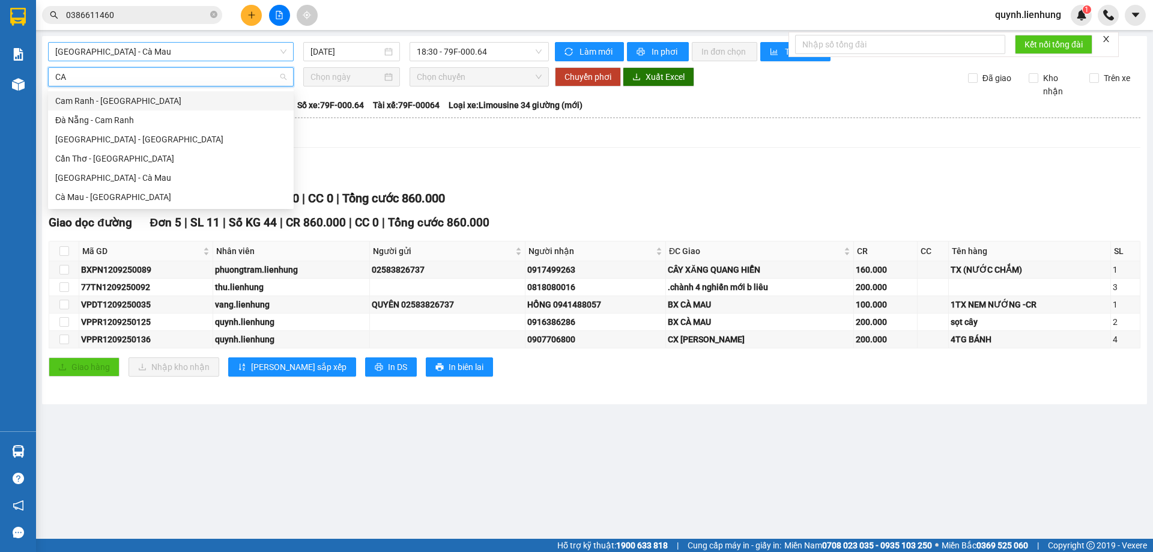
type input "CÀ"
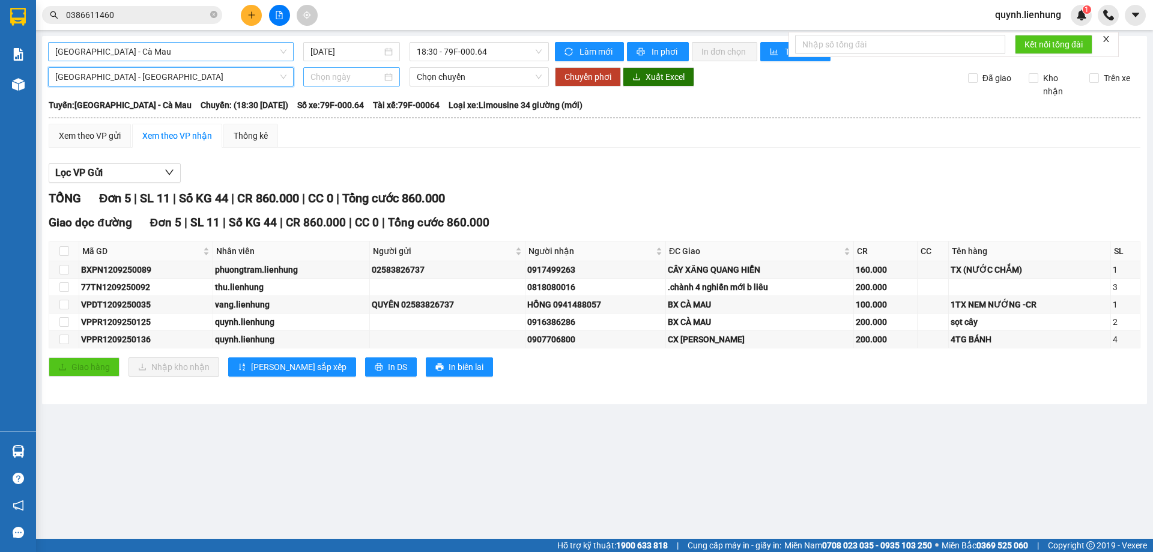
click at [354, 80] on input at bounding box center [345, 76] width 71 height 13
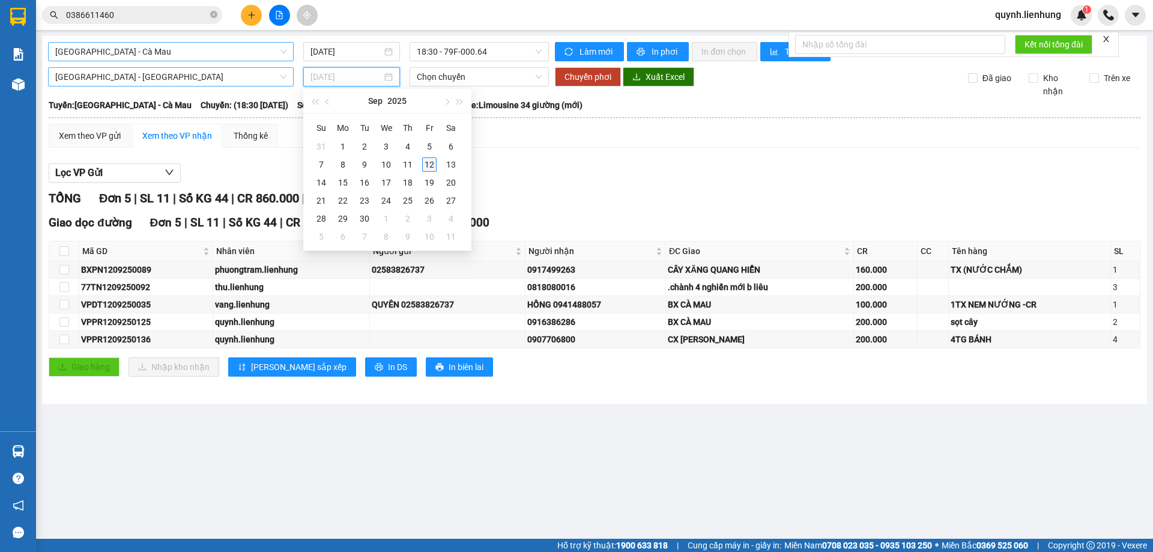
type input "12/09/2025"
click at [427, 162] on div "12" at bounding box center [429, 164] width 14 height 14
type input "12/09/2025"
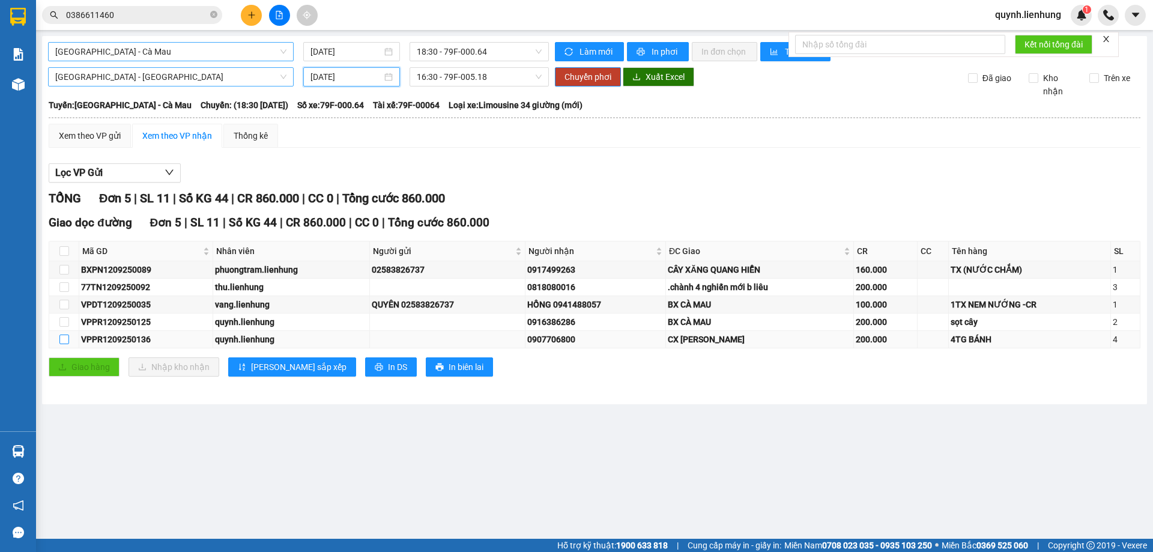
click at [65, 340] on input "checkbox" at bounding box center [64, 339] width 10 height 10
checkbox input "true"
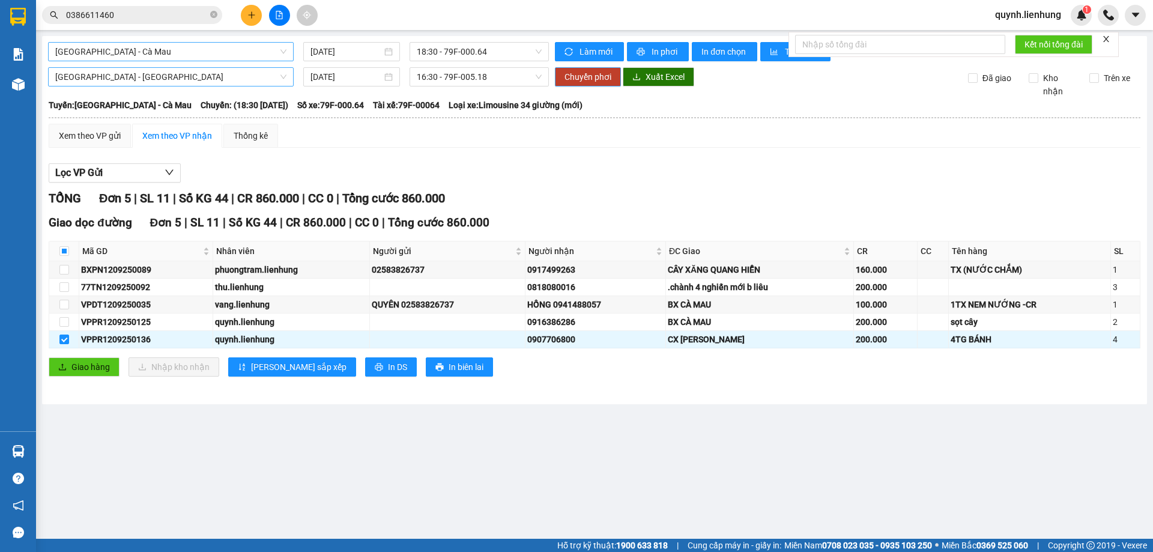
click at [603, 75] on span "Chuyển phơi" at bounding box center [587, 76] width 47 height 13
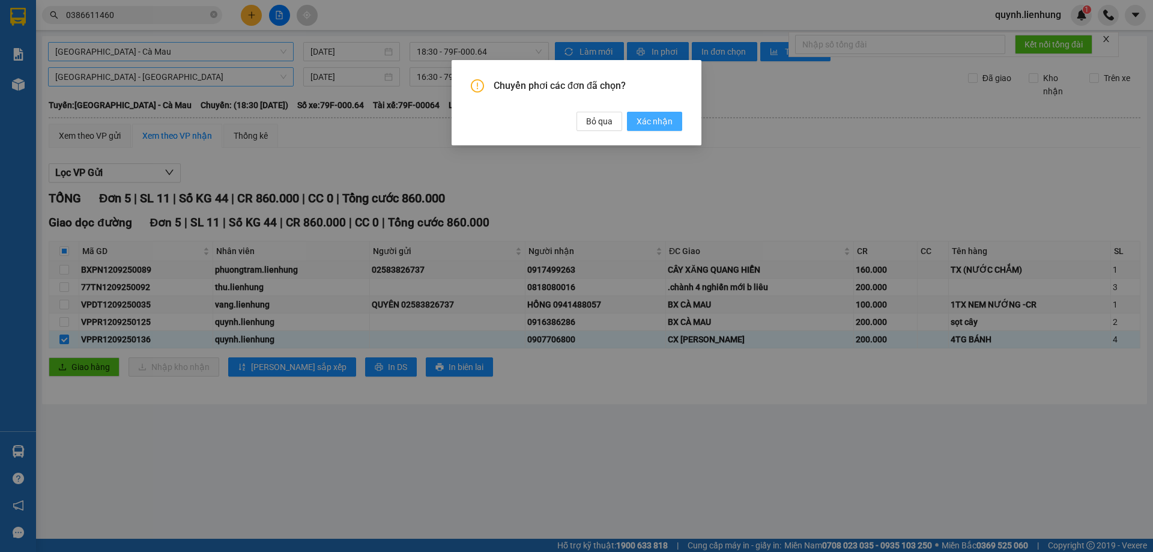
click at [662, 122] on span "Xác nhận" at bounding box center [654, 121] width 36 height 13
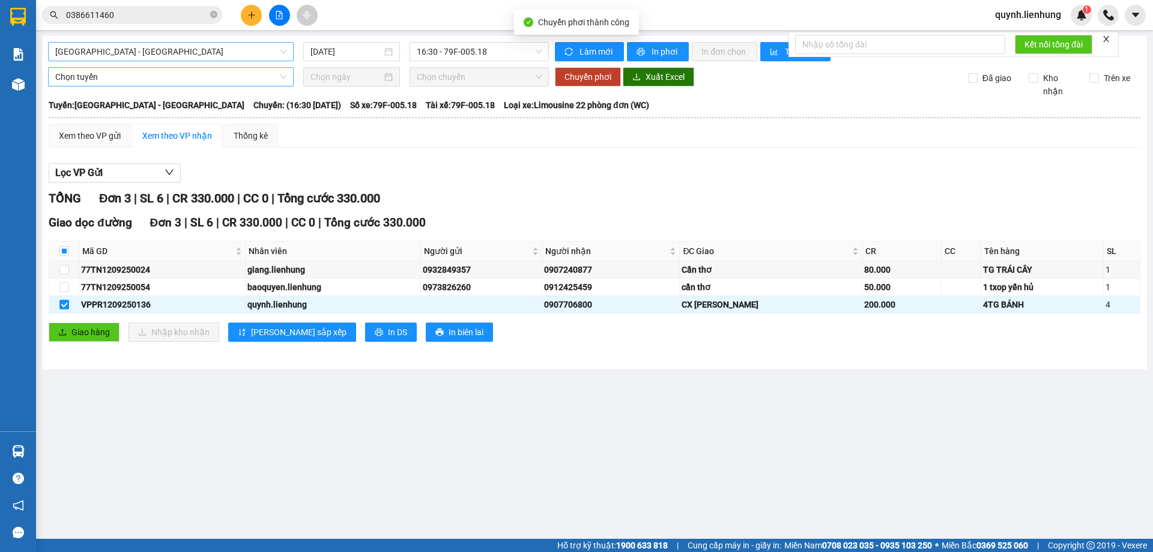
checkbox input "false"
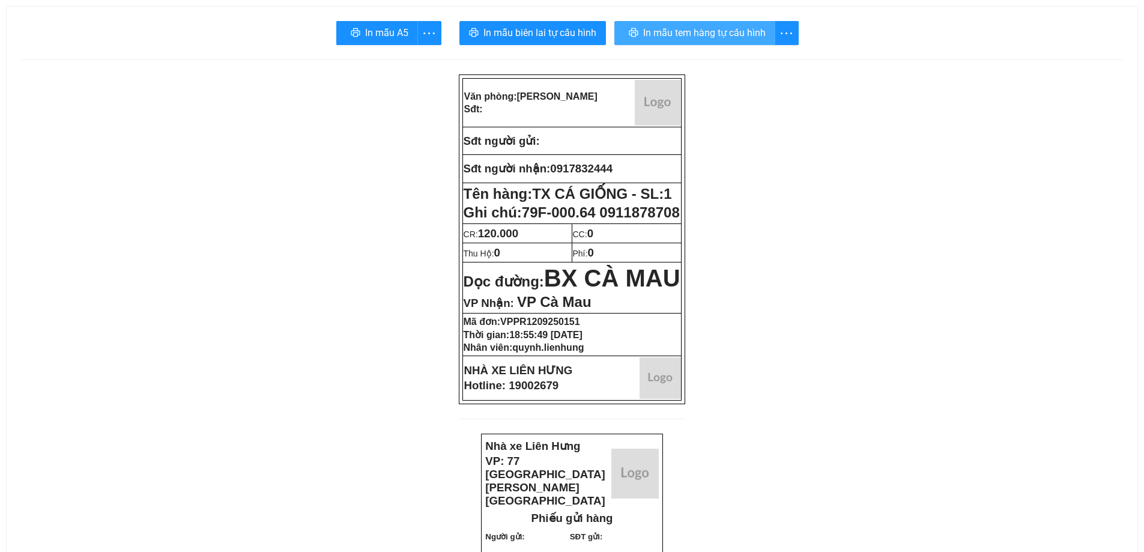
click at [709, 34] on span "In mẫu tem hàng tự cấu hình" at bounding box center [704, 32] width 122 height 15
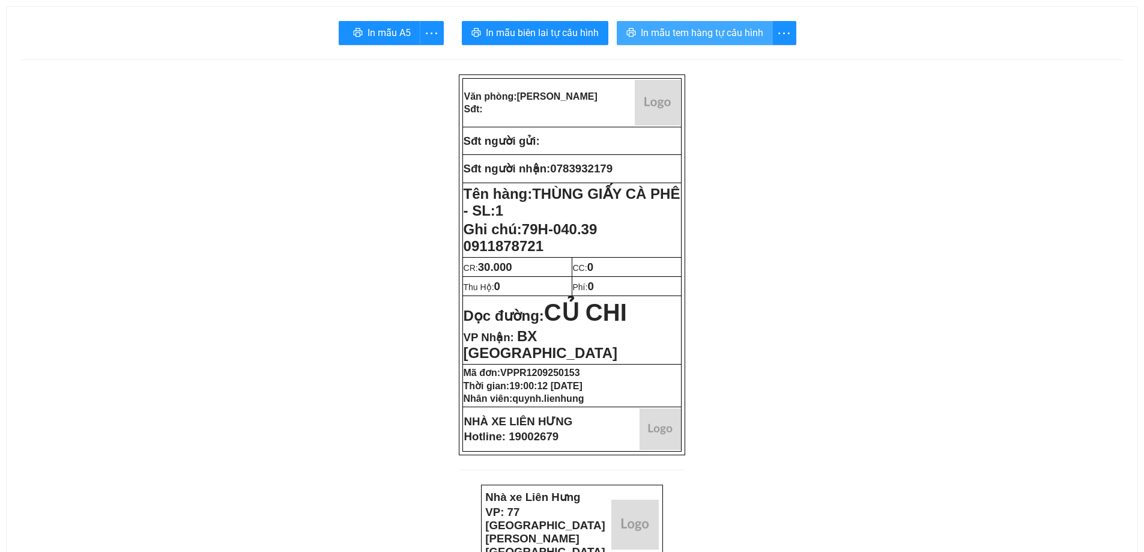
click at [740, 44] on button "In mẫu tem hàng tự cấu hình" at bounding box center [695, 33] width 156 height 24
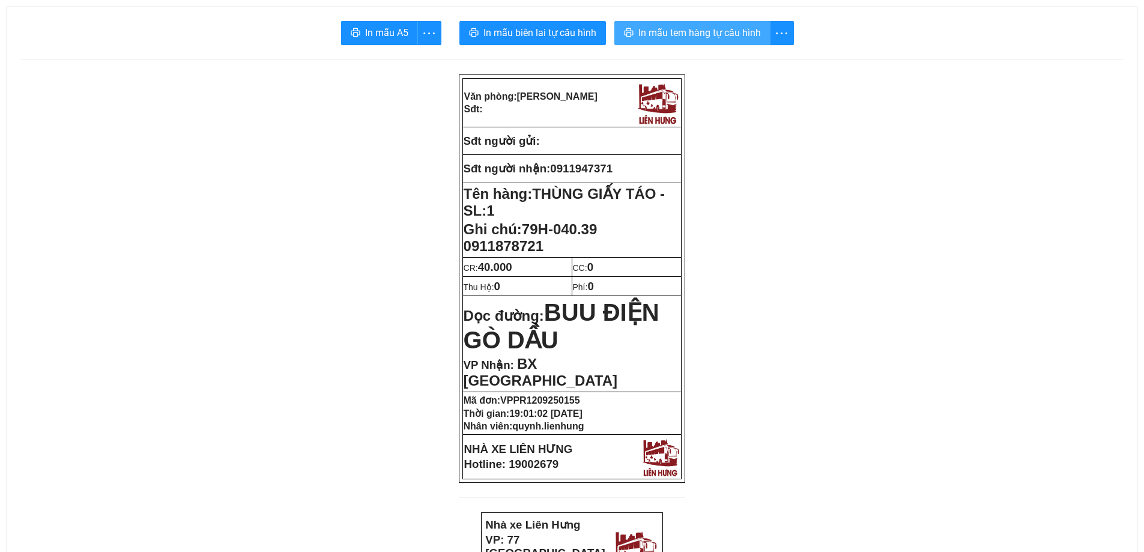
click at [695, 37] on span "In mẫu tem hàng tự cấu hình" at bounding box center [699, 32] width 122 height 15
